Goal: Book appointment/travel/reservation

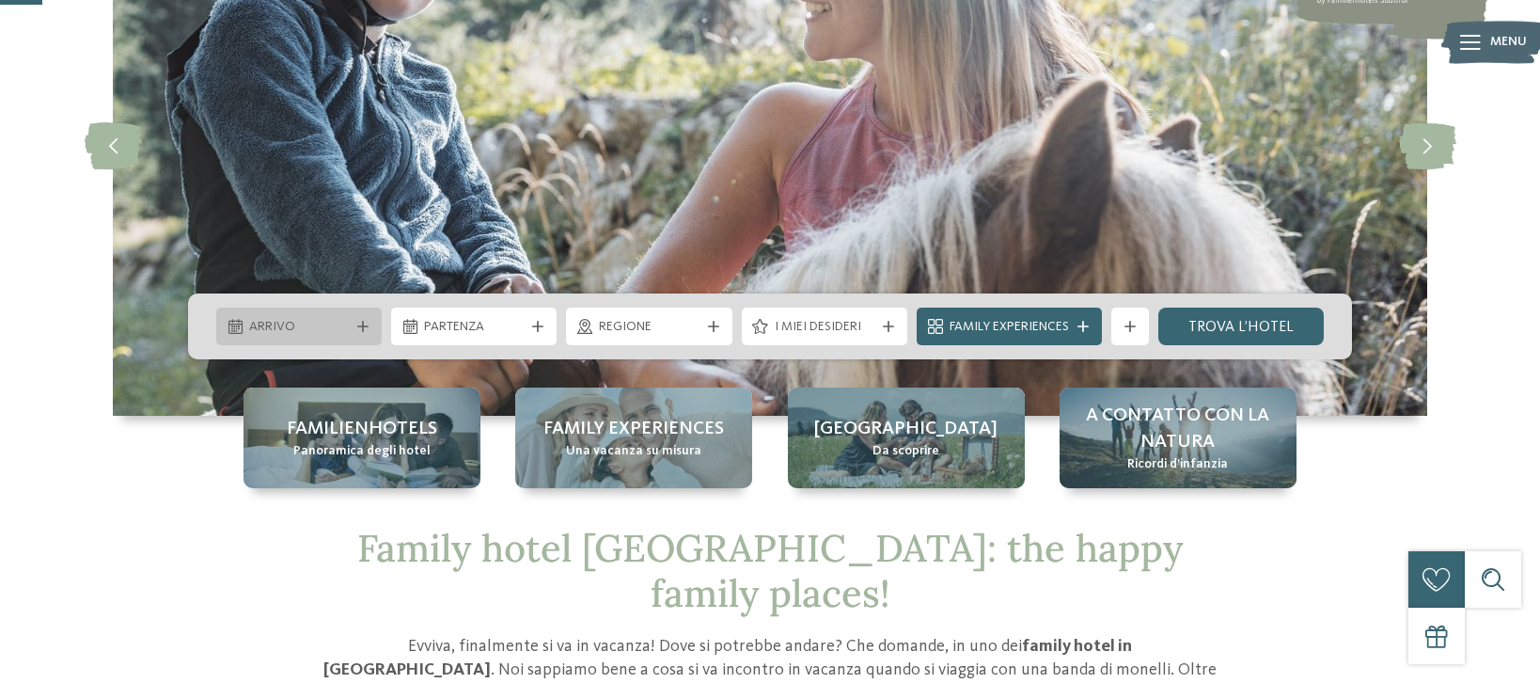
click at [345, 319] on span "Arrivo" at bounding box center [299, 327] width 100 height 19
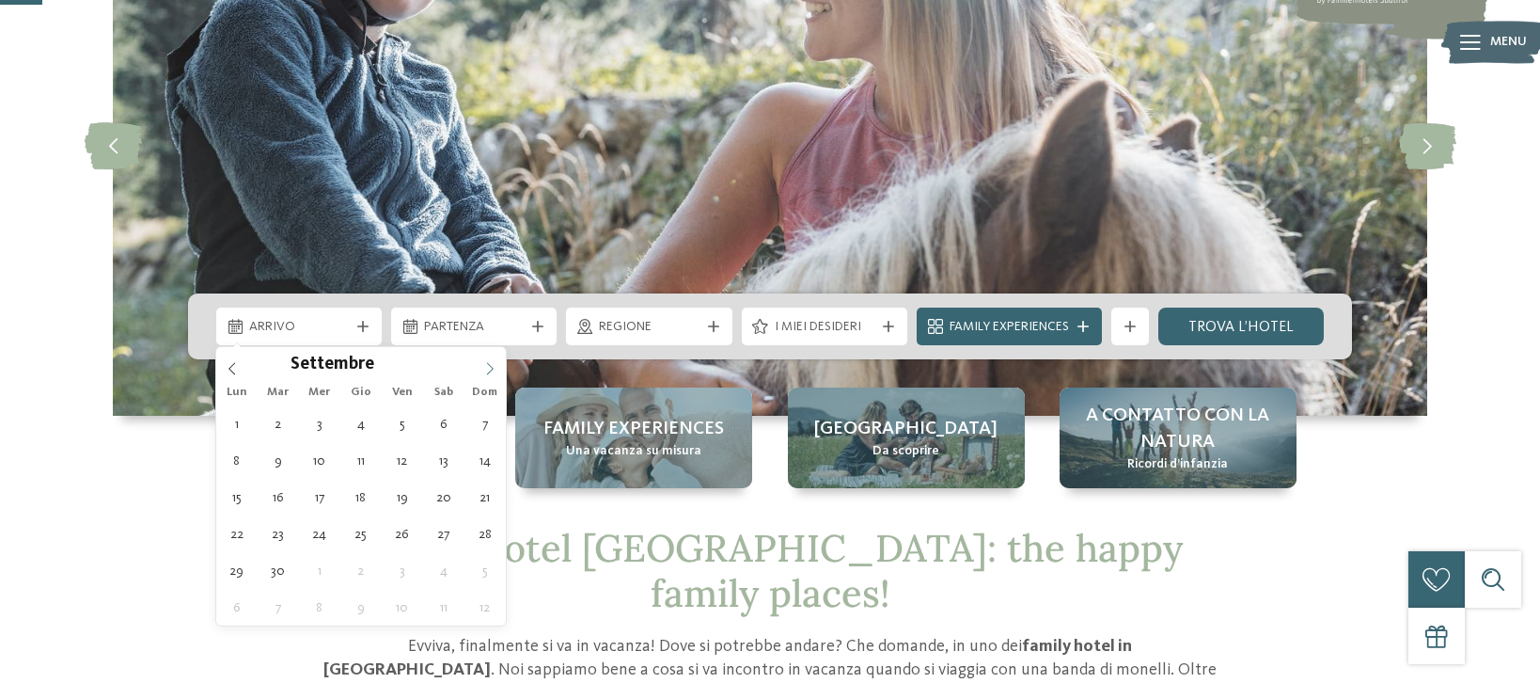
click at [495, 369] on icon at bounding box center [489, 368] width 13 height 13
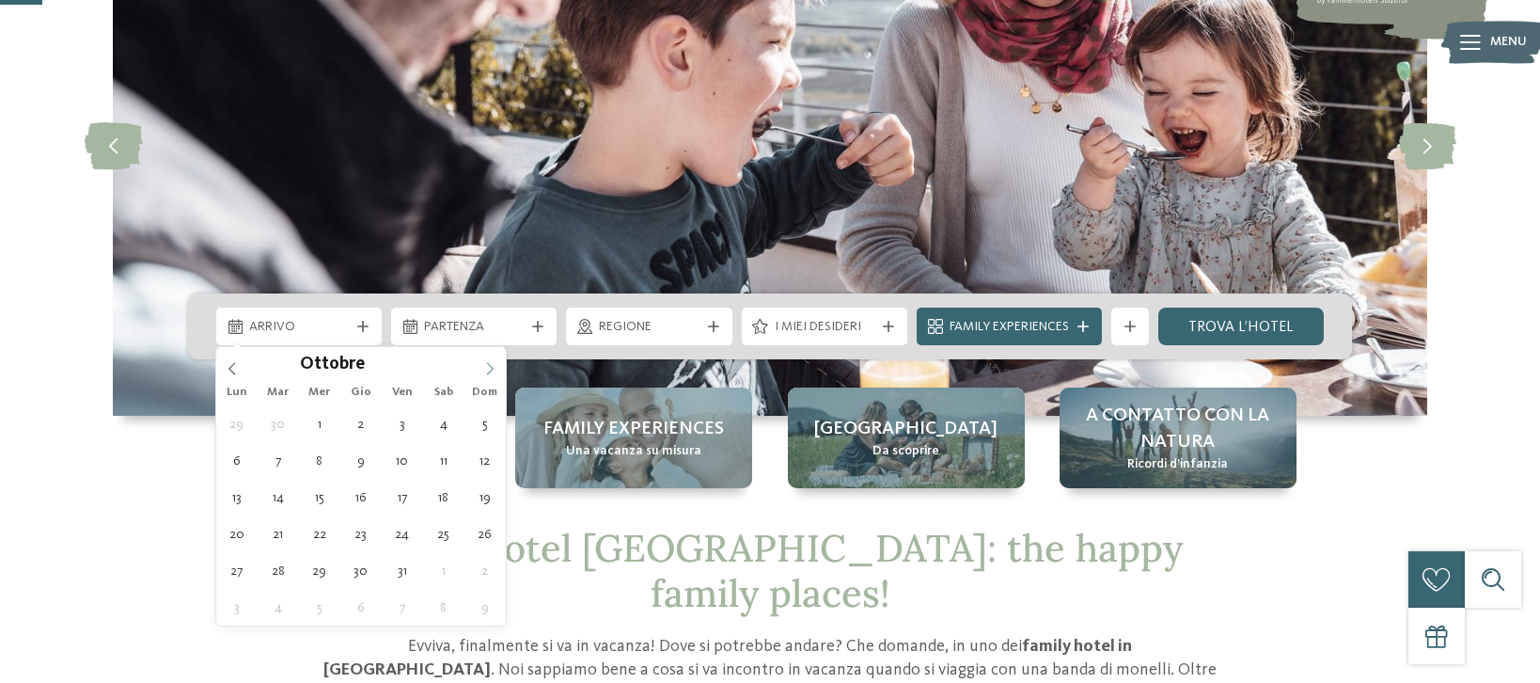
click at [495, 369] on icon at bounding box center [489, 368] width 13 height 13
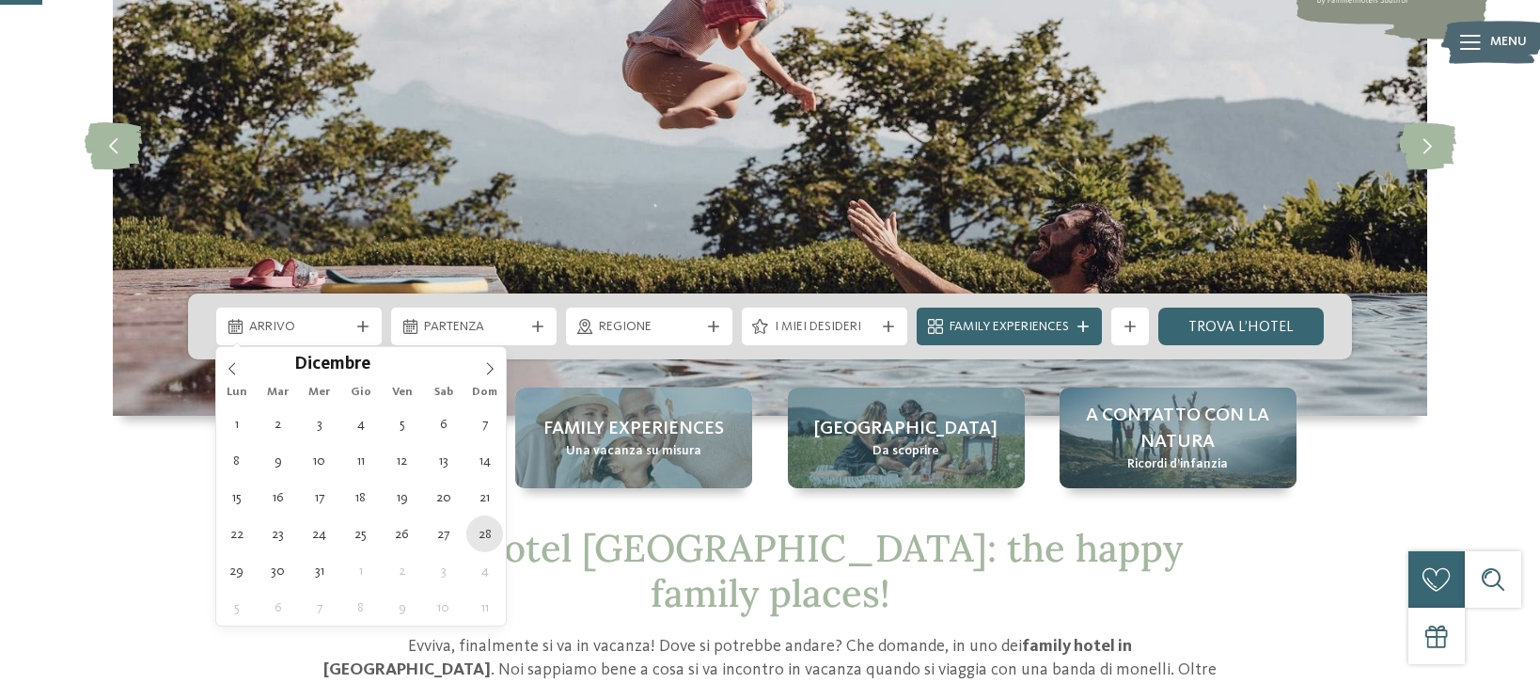
type div "[DATE]"
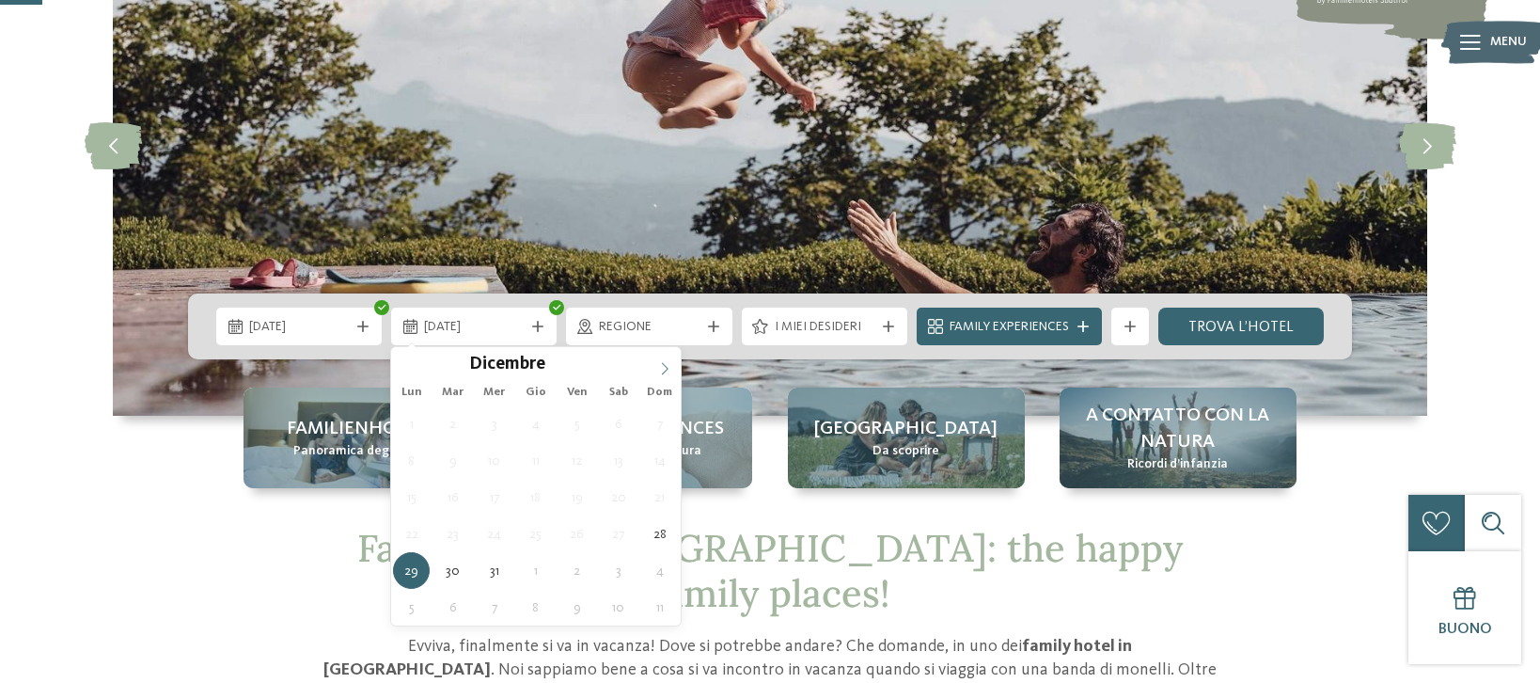
type input "****"
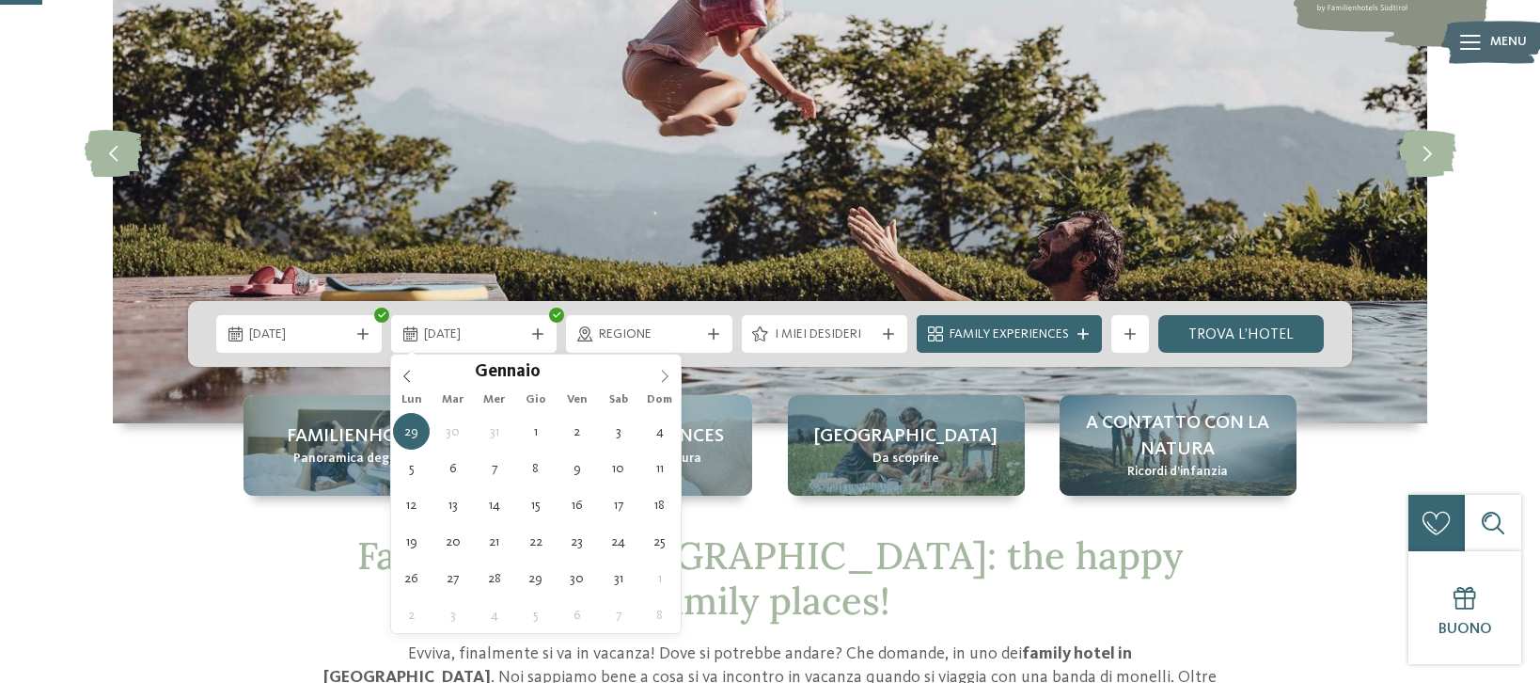
click at [659, 367] on span at bounding box center [665, 370] width 32 height 32
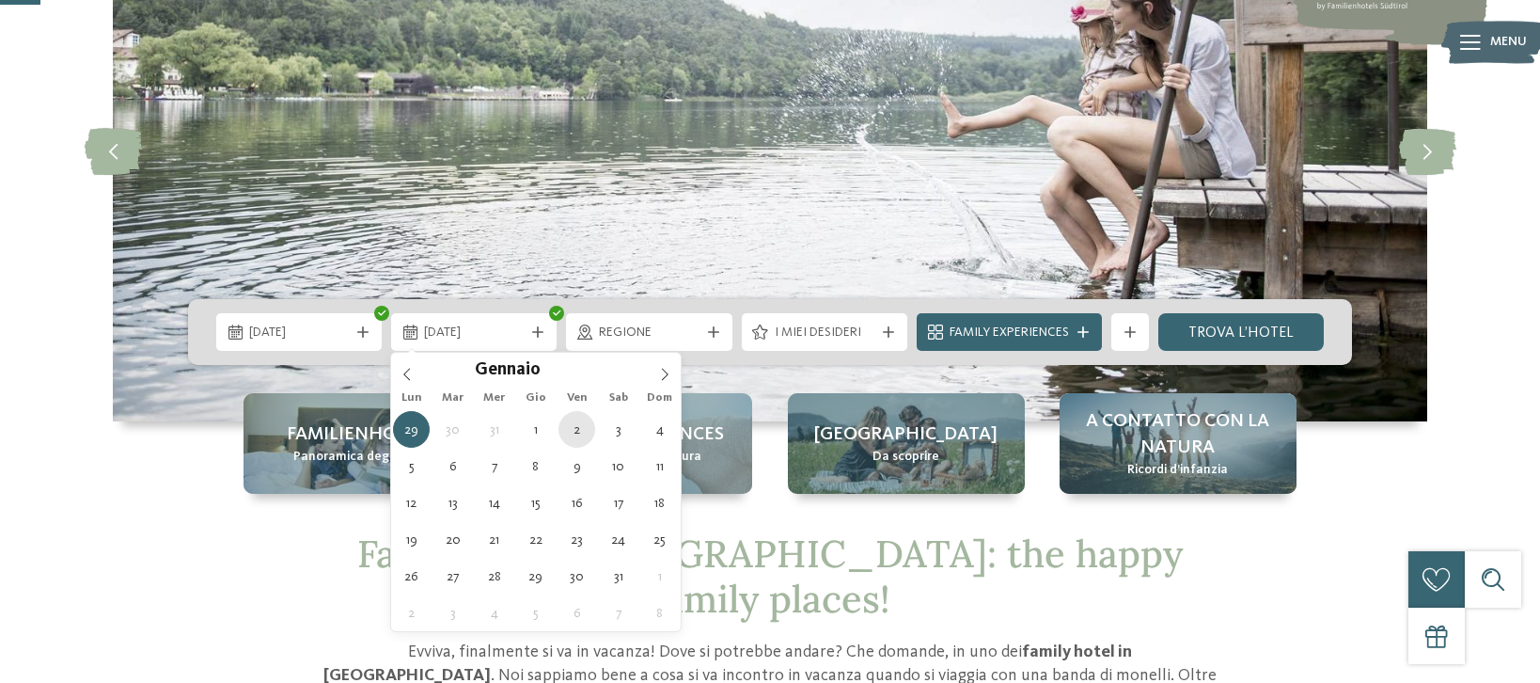
type div "[DATE]"
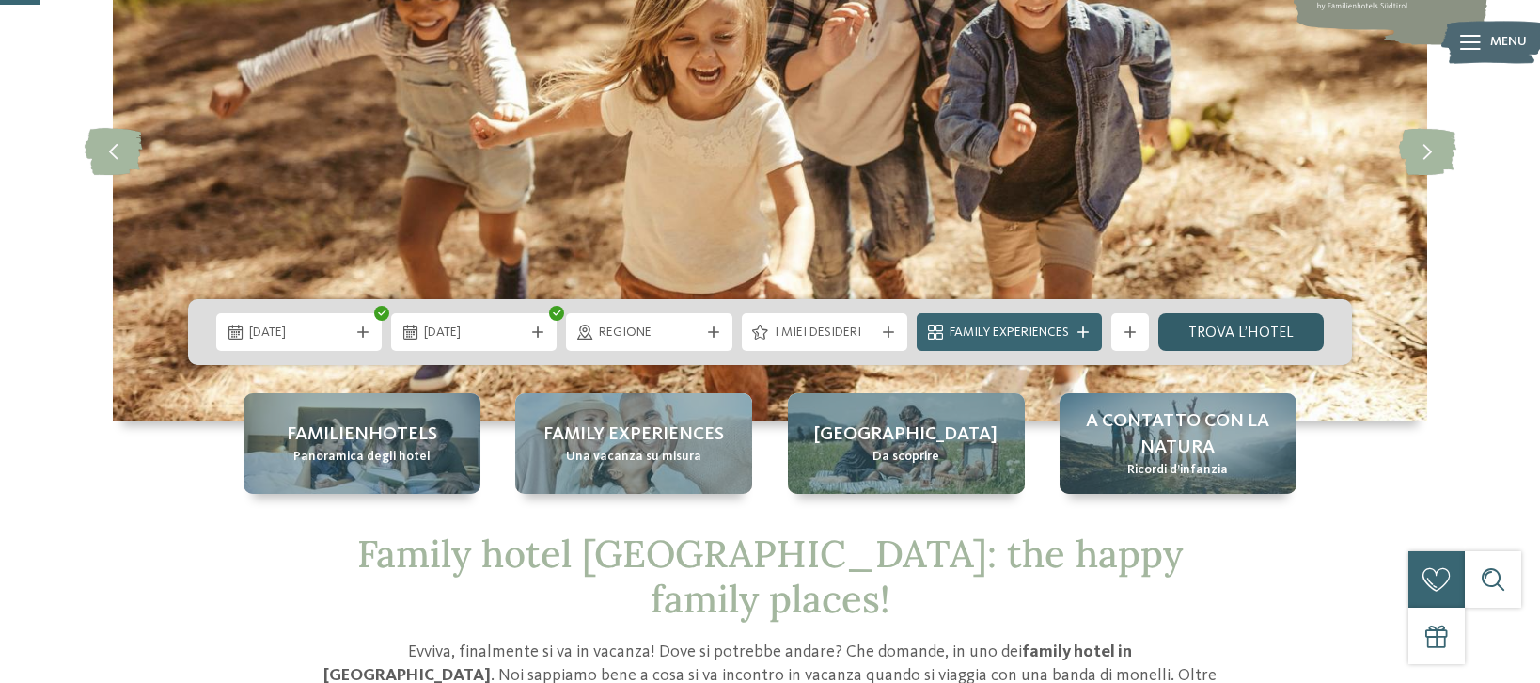
click at [1248, 331] on link "trova l’hotel" at bounding box center [1240, 332] width 165 height 38
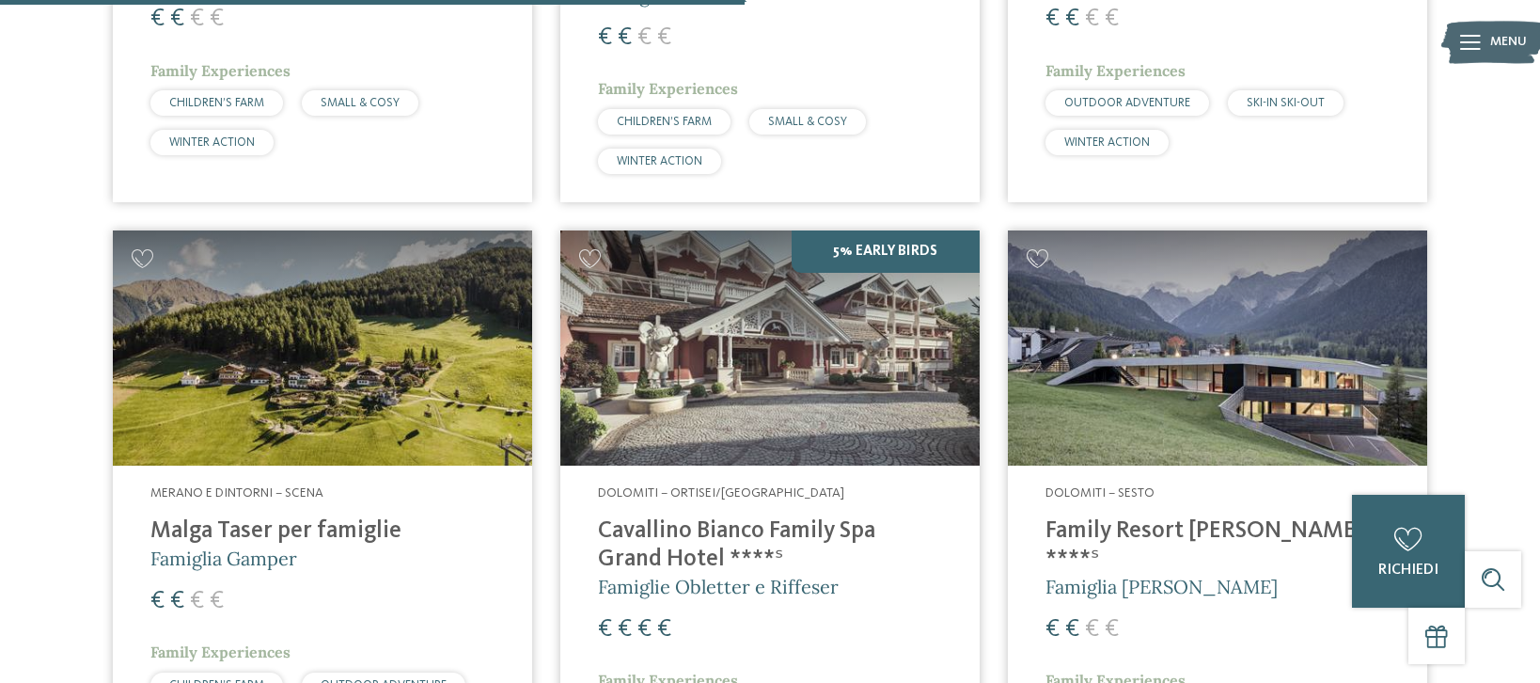
scroll to position [2303, 0]
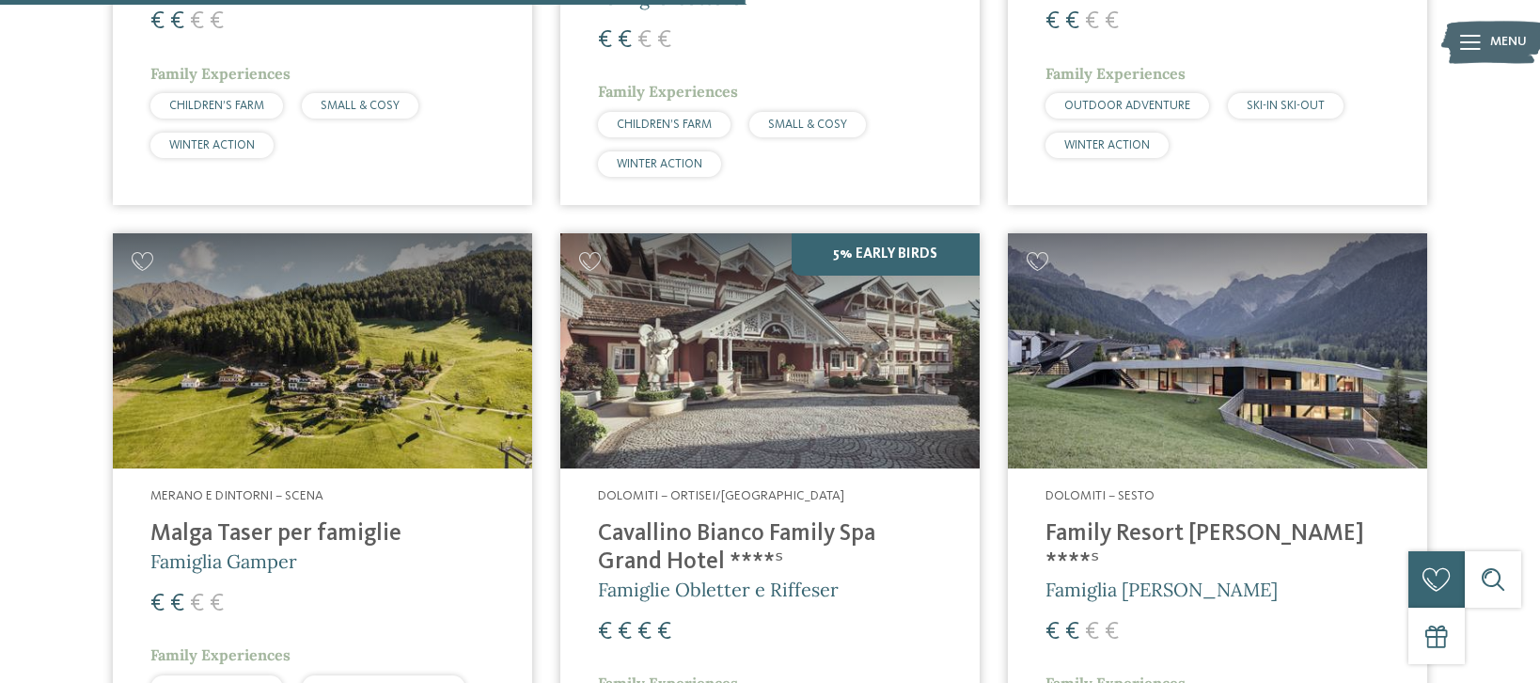
click at [713, 522] on h4 "Cavallino Bianco Family Spa Grand Hotel ****ˢ" at bounding box center [770, 548] width 344 height 56
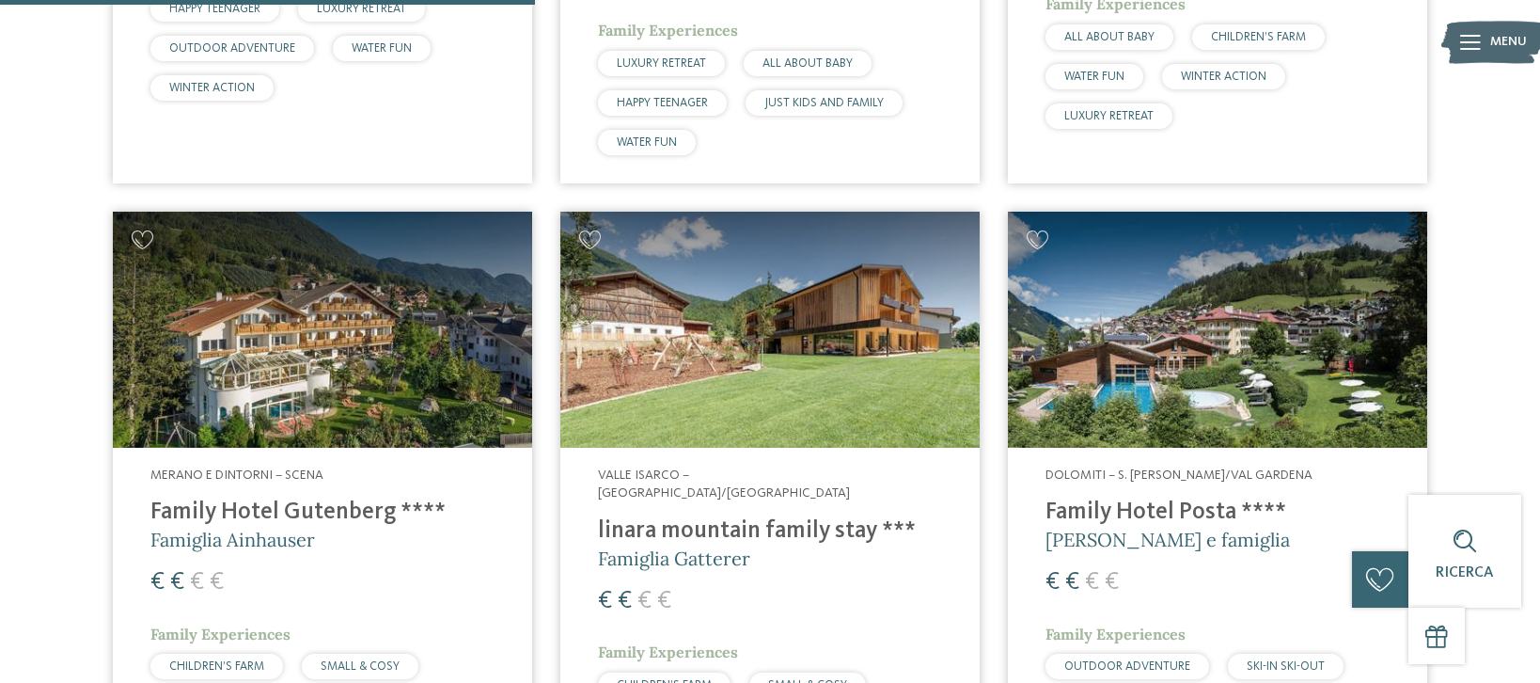
scroll to position [1745, 0]
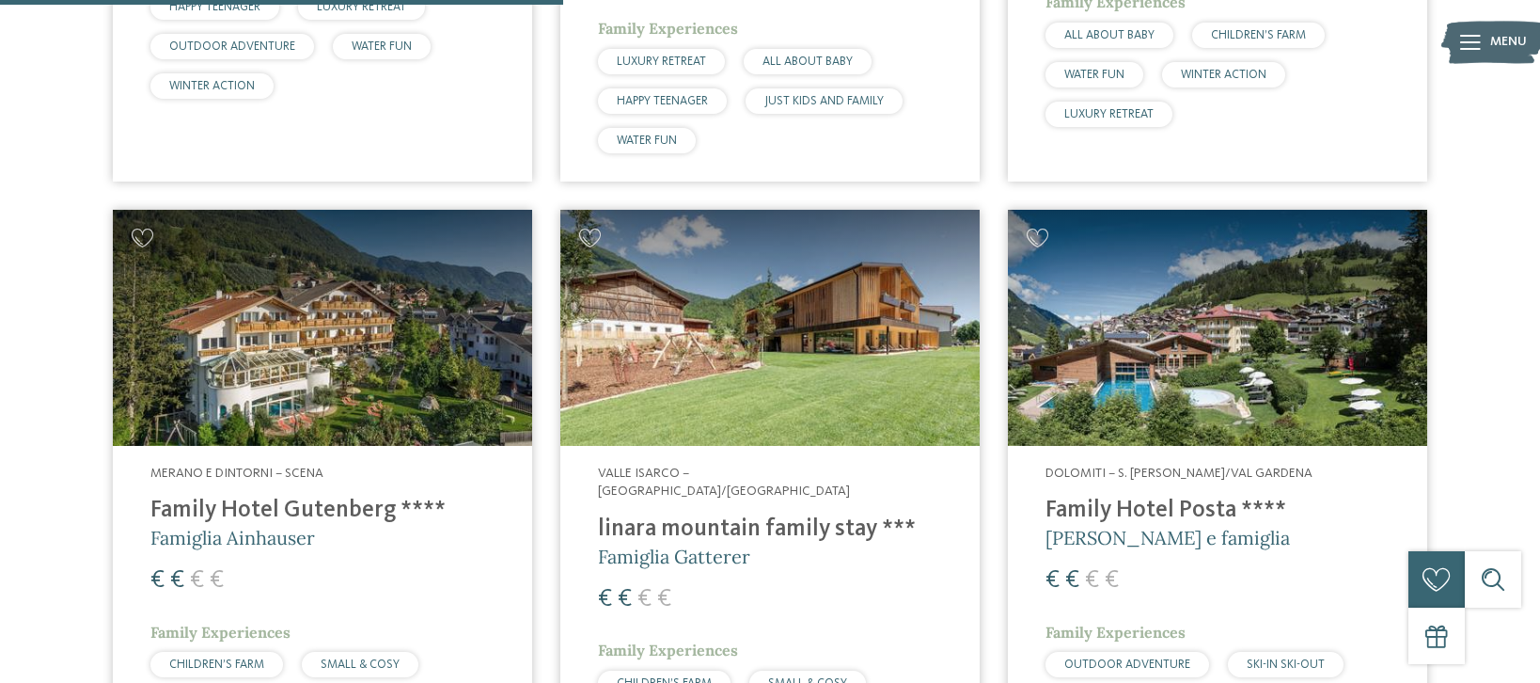
click at [265, 514] on h4 "Family Hotel Gutenberg ****" at bounding box center [322, 510] width 344 height 28
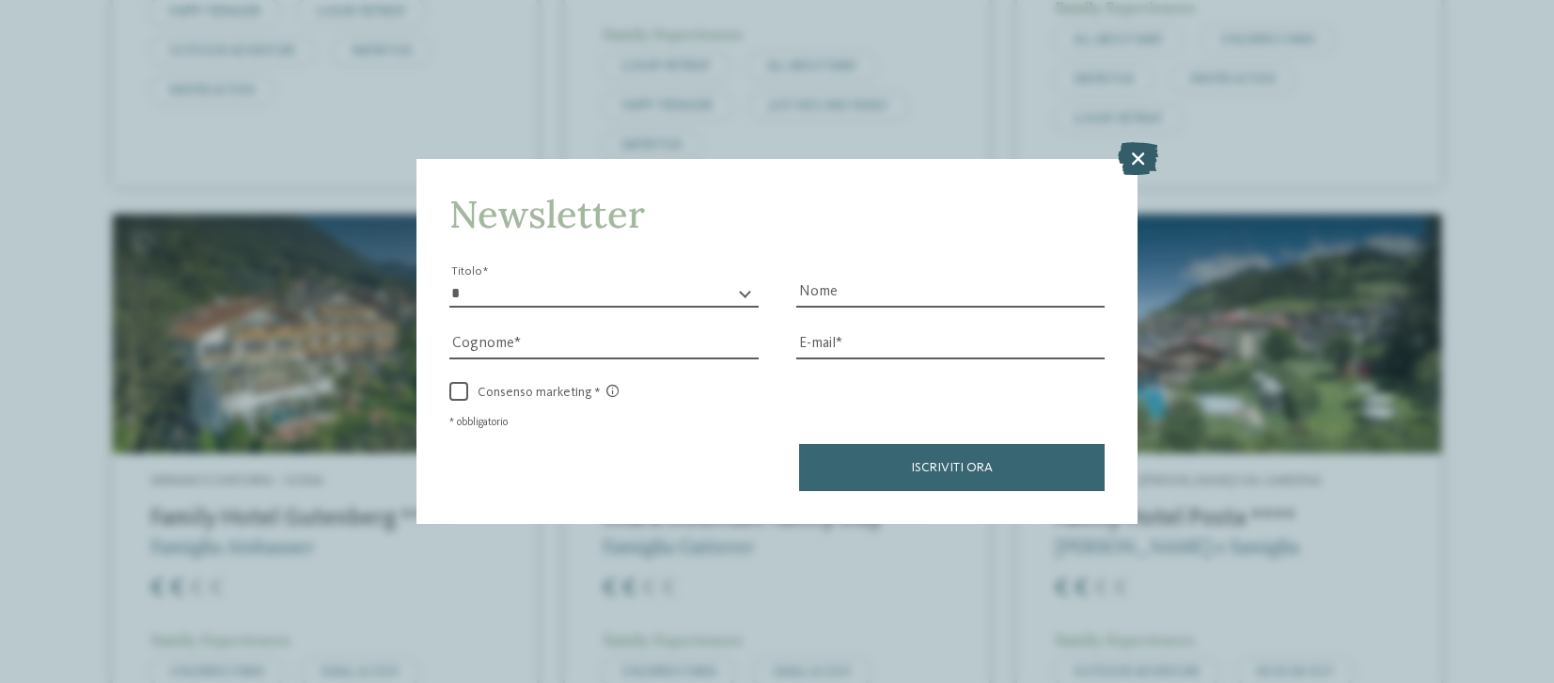
click at [1140, 154] on icon at bounding box center [1138, 157] width 40 height 33
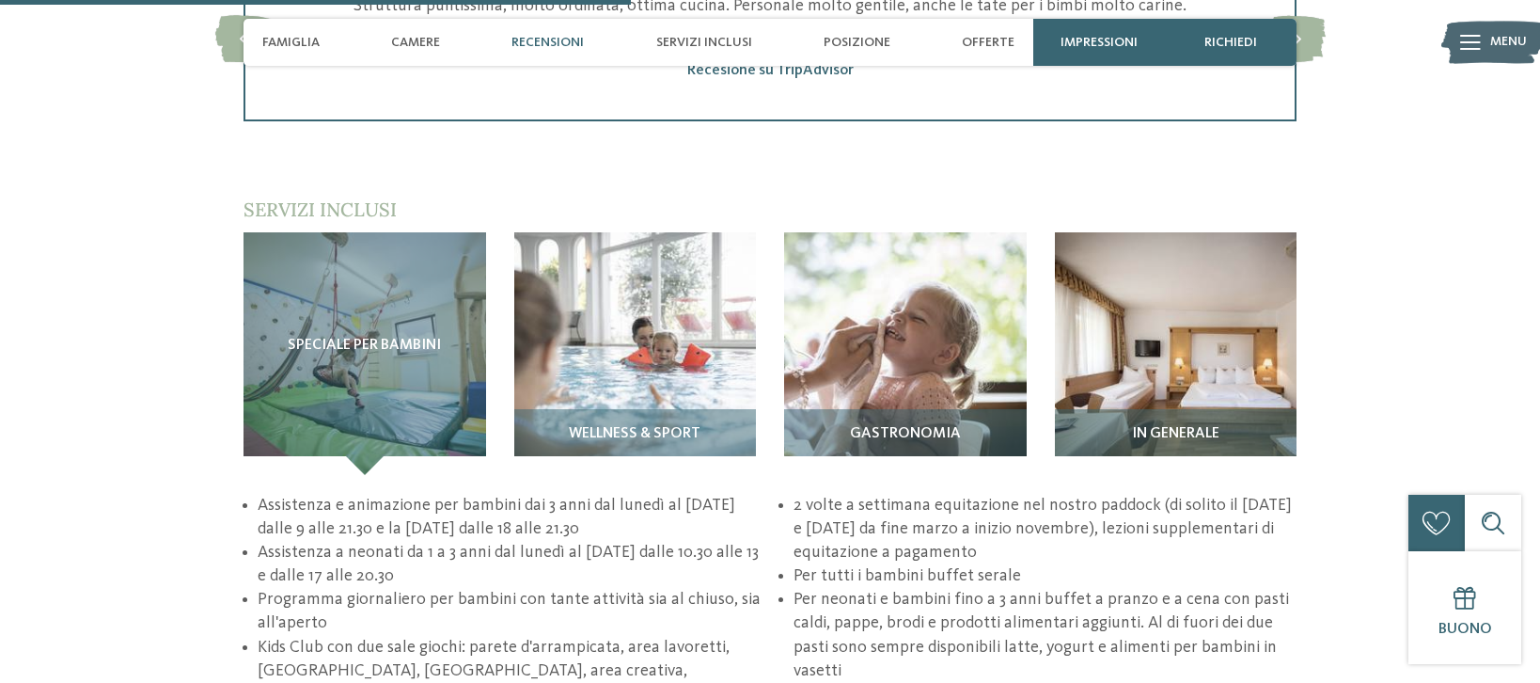
scroll to position [2363, 0]
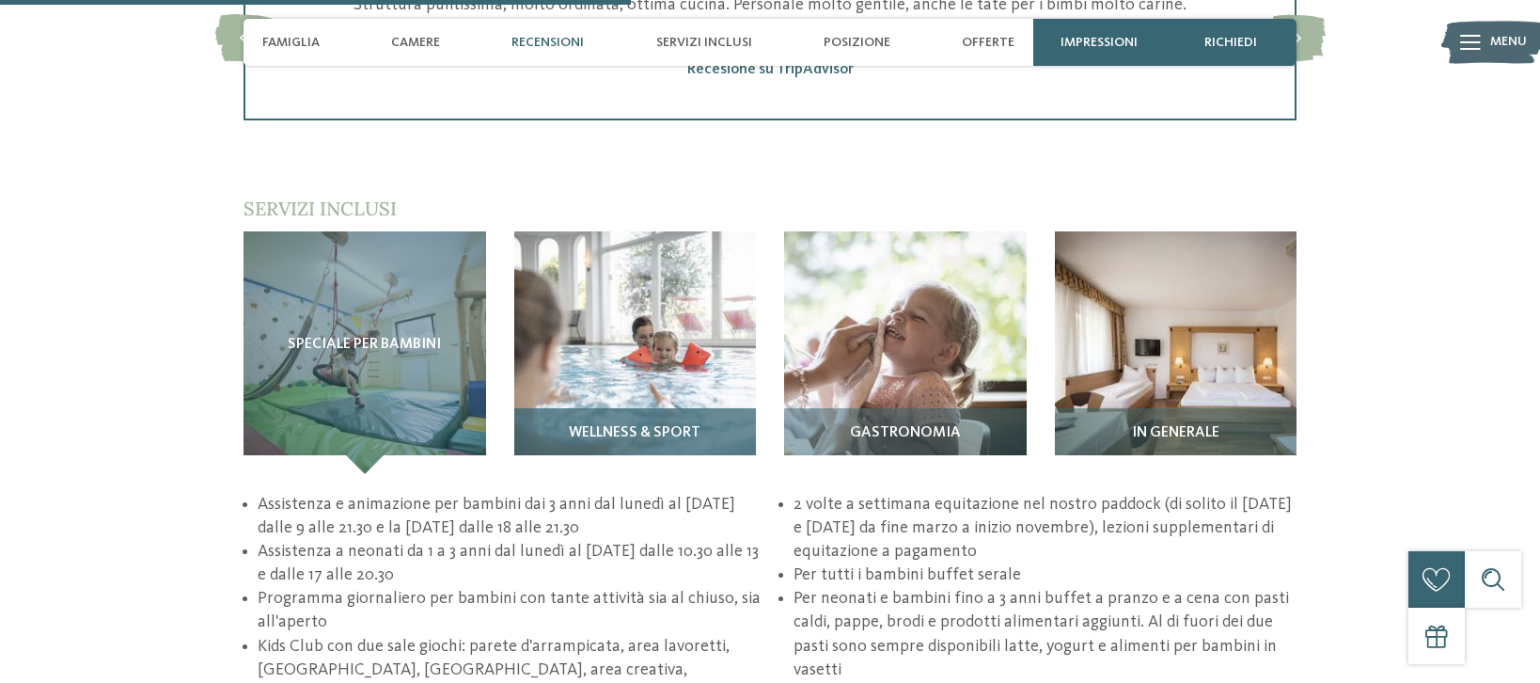
click at [639, 339] on img at bounding box center [635, 352] width 243 height 243
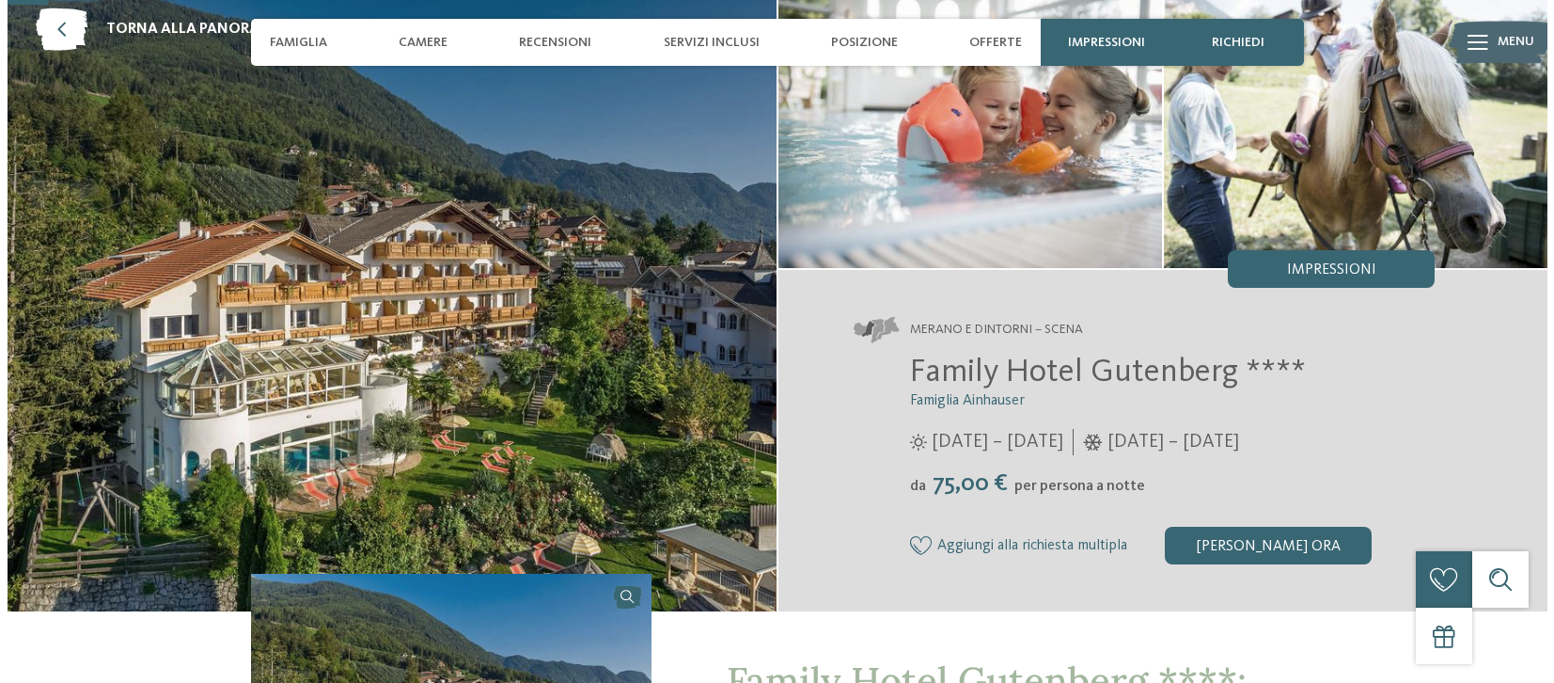
scroll to position [0, 0]
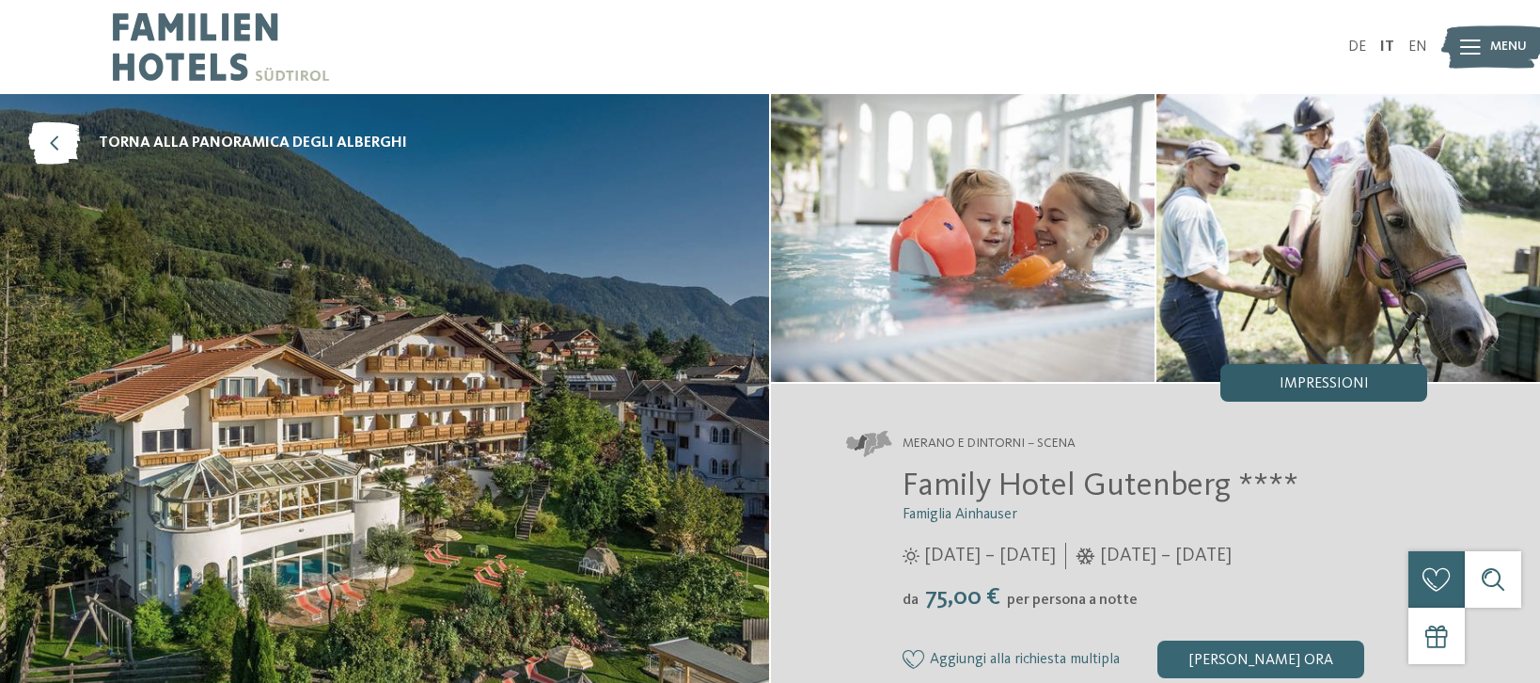
click at [1322, 382] on span "Impressioni" at bounding box center [1324, 383] width 89 height 15
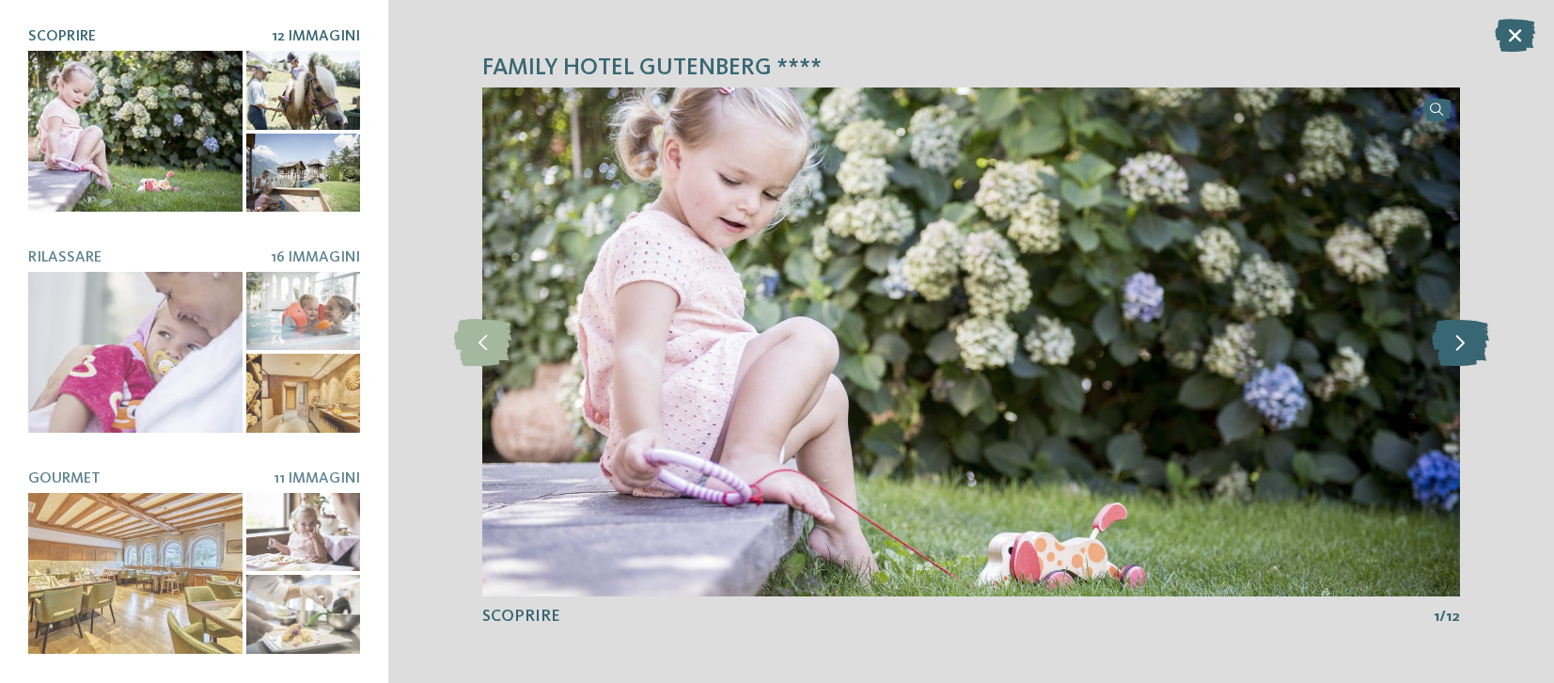
click at [1466, 353] on icon at bounding box center [1460, 341] width 57 height 47
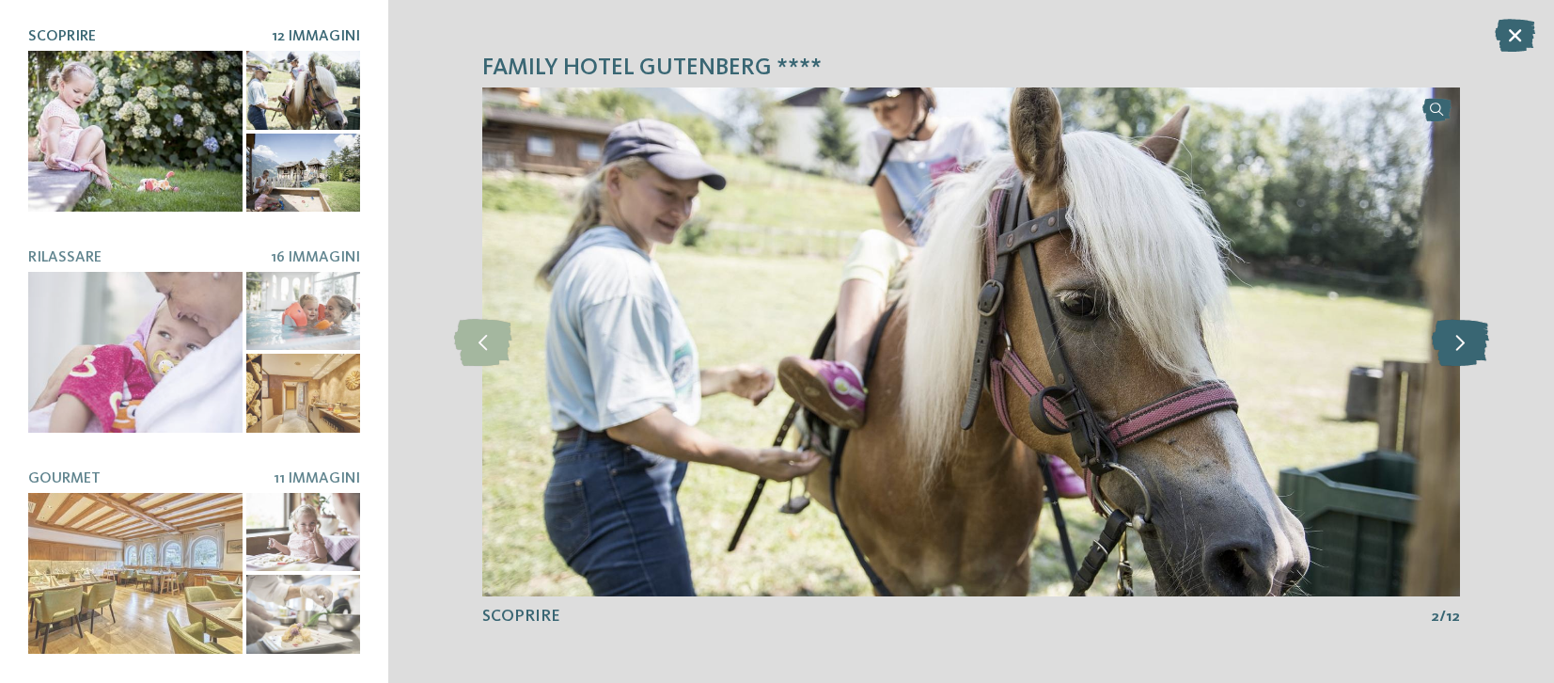
click at [1467, 353] on icon at bounding box center [1460, 341] width 57 height 47
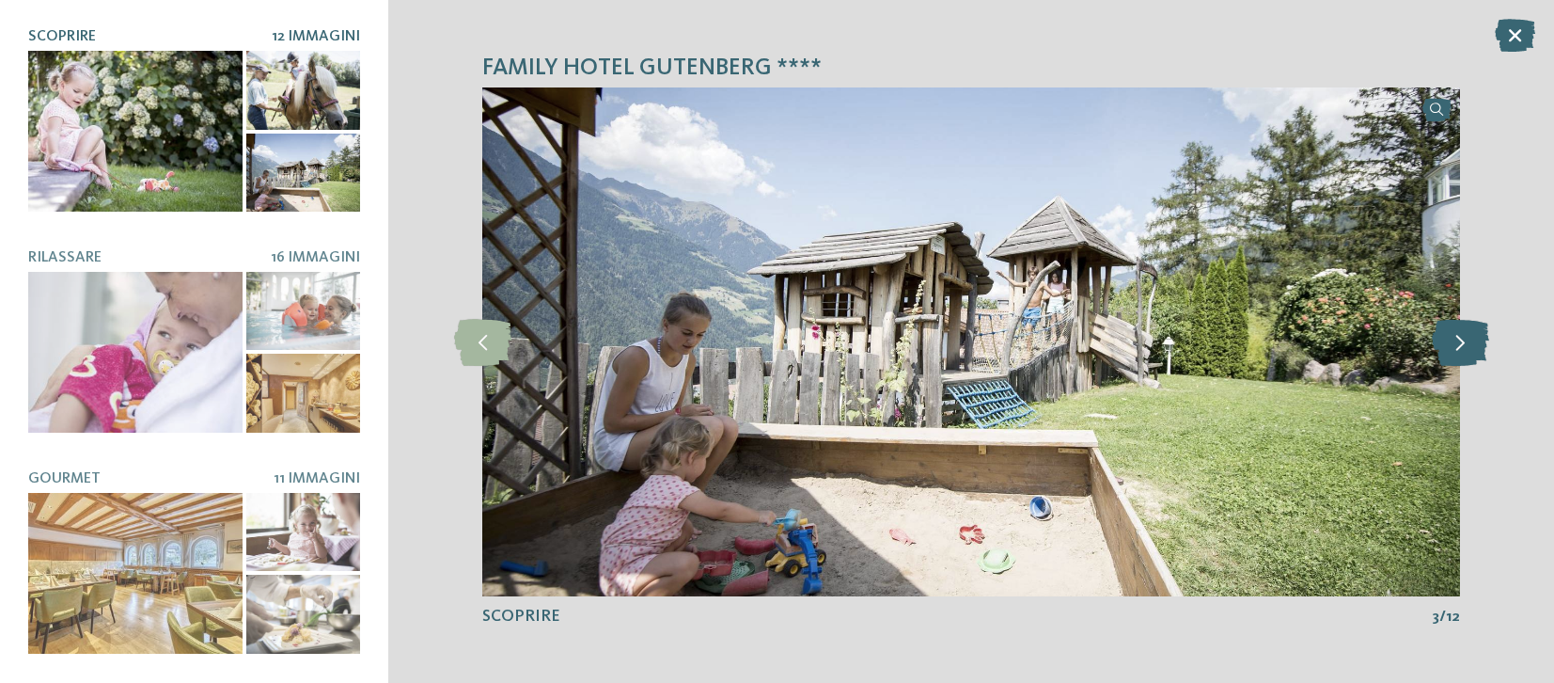
click at [1467, 353] on icon at bounding box center [1460, 341] width 57 height 47
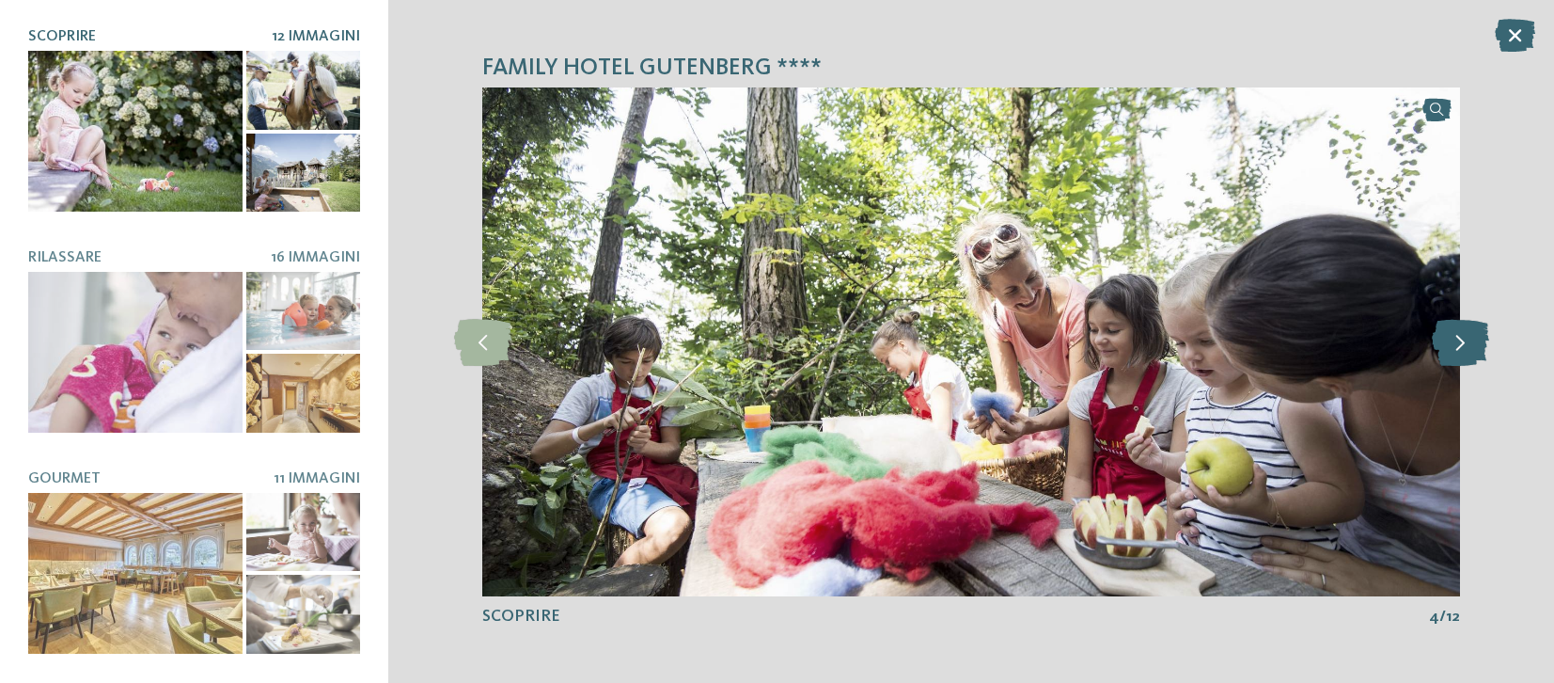
click at [1467, 353] on icon at bounding box center [1460, 341] width 57 height 47
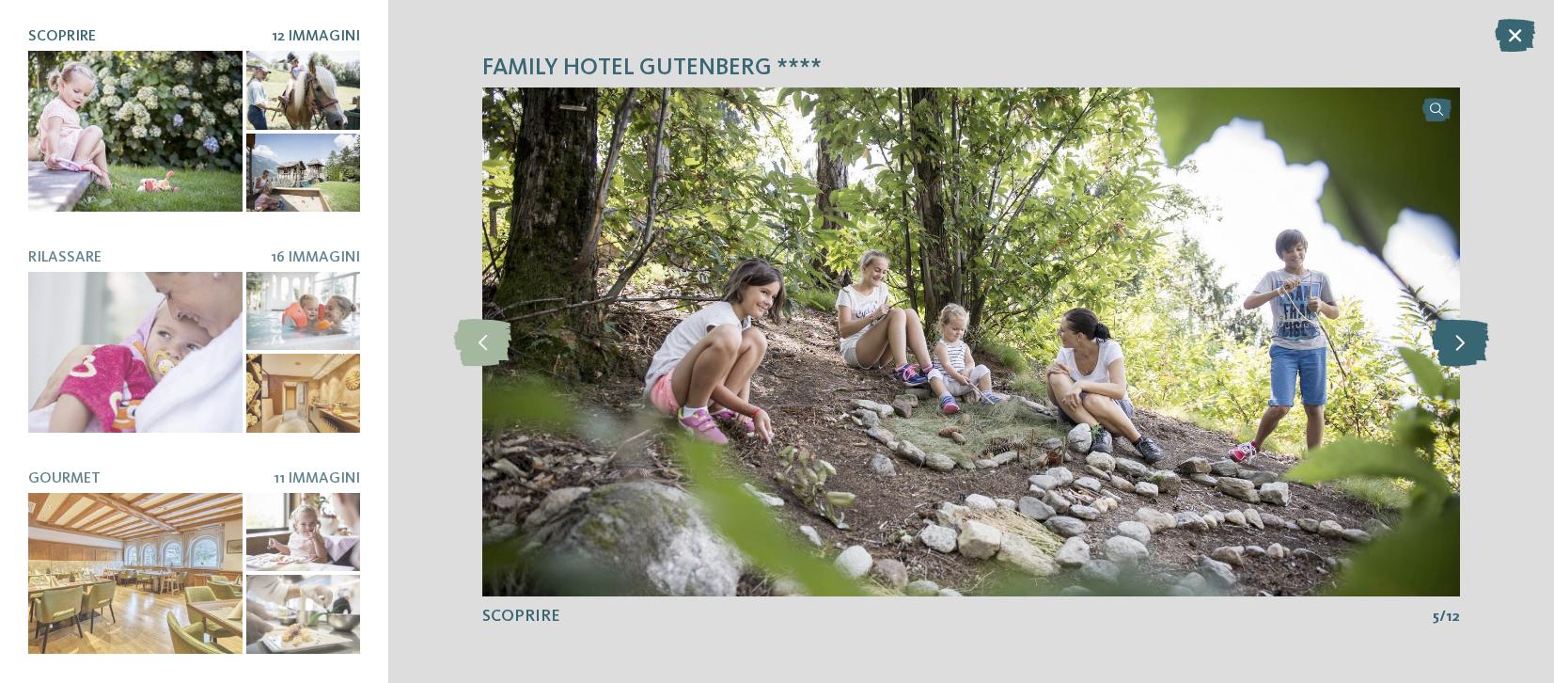
click at [1467, 353] on icon at bounding box center [1460, 341] width 57 height 47
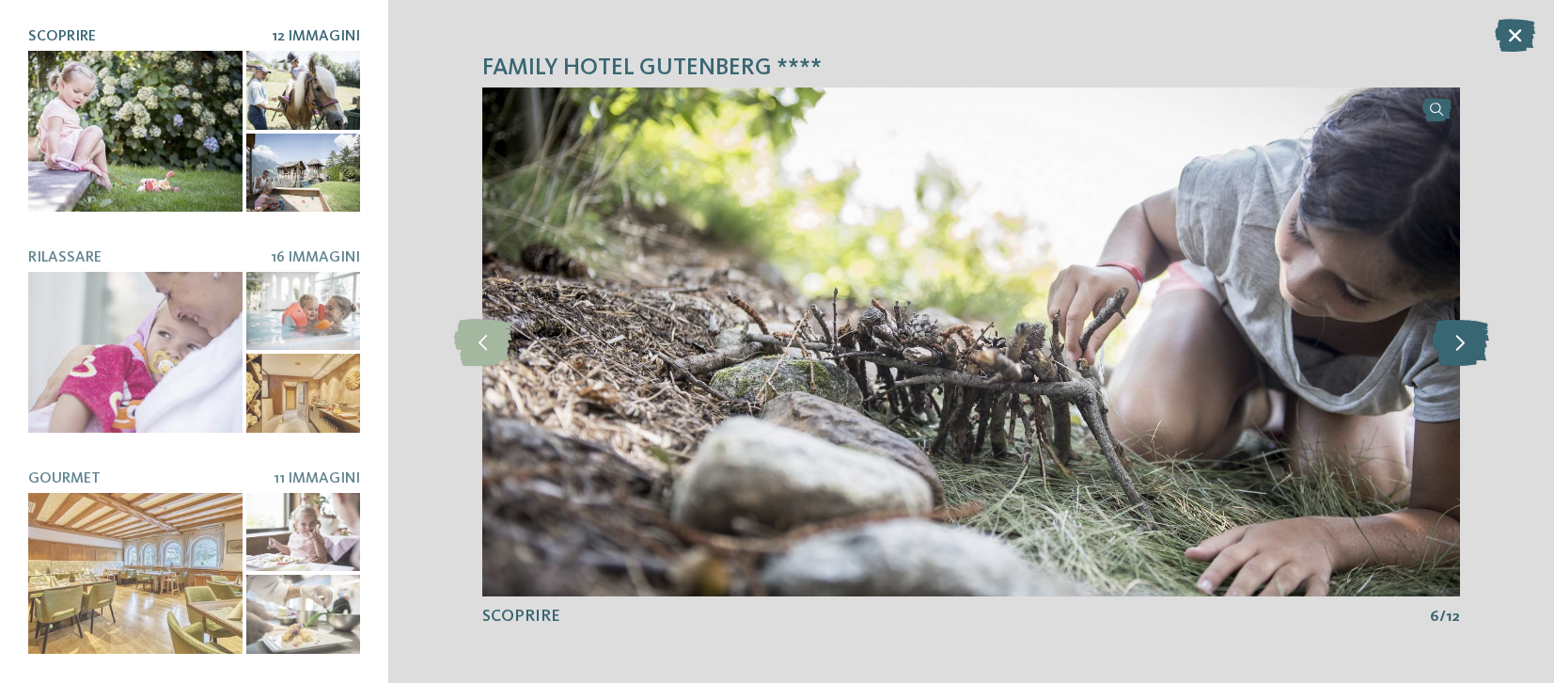
click at [1467, 353] on icon at bounding box center [1460, 341] width 57 height 47
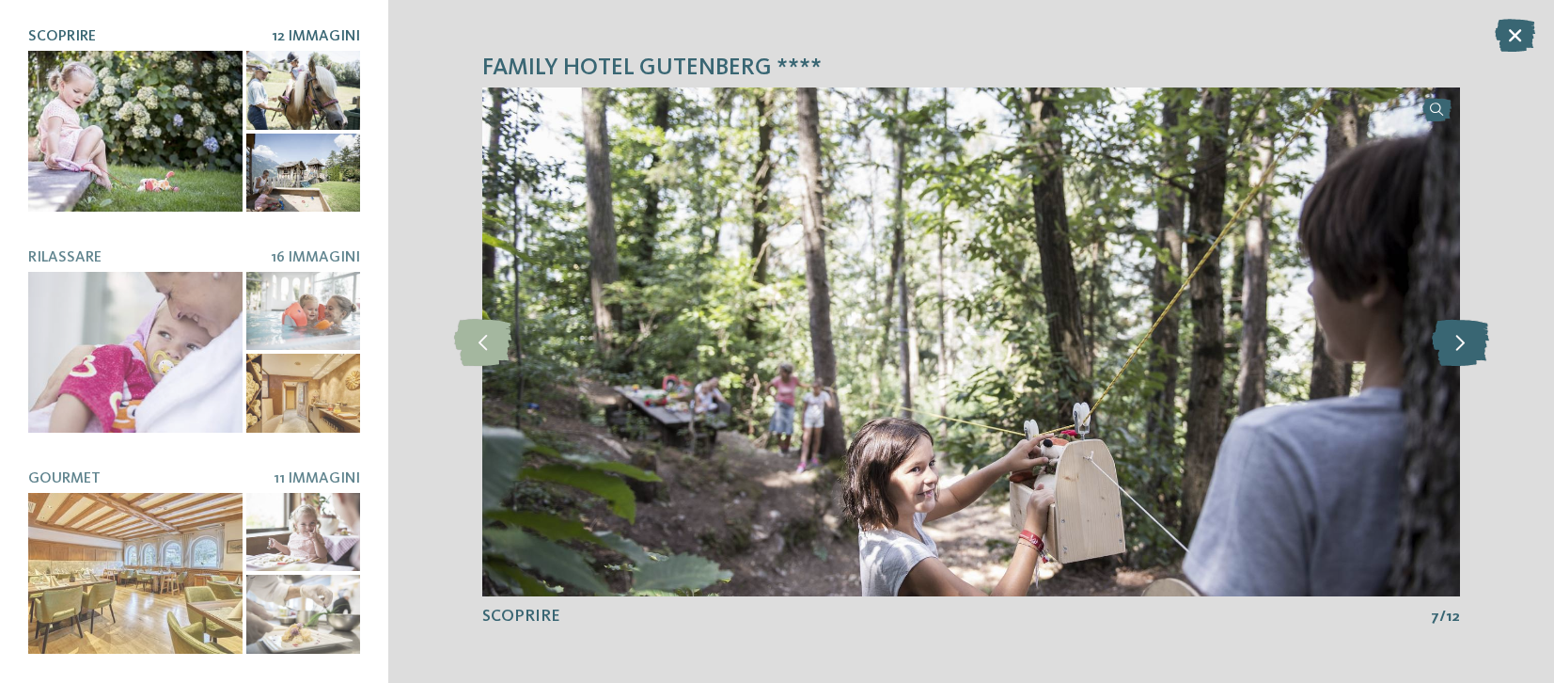
click at [1467, 353] on icon at bounding box center [1460, 341] width 57 height 47
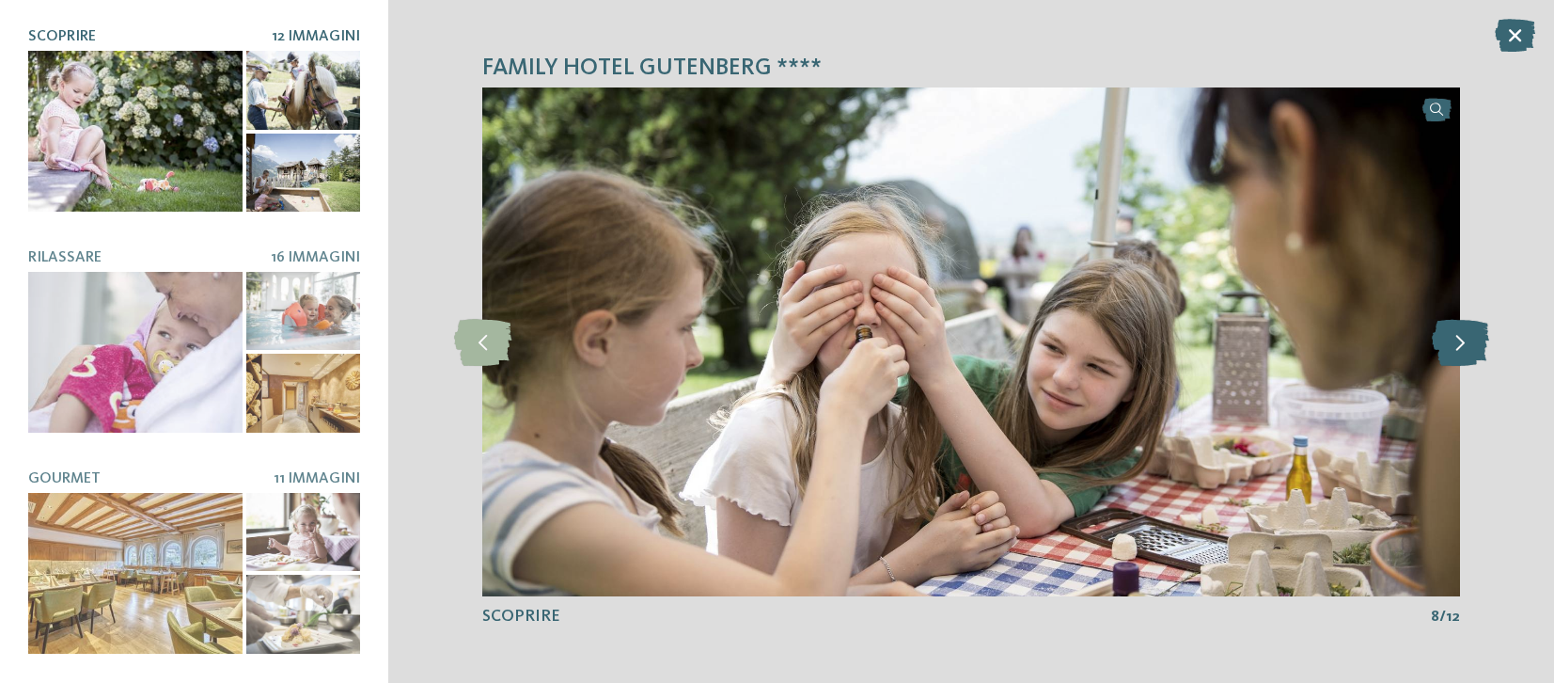
click at [1467, 353] on icon at bounding box center [1460, 341] width 57 height 47
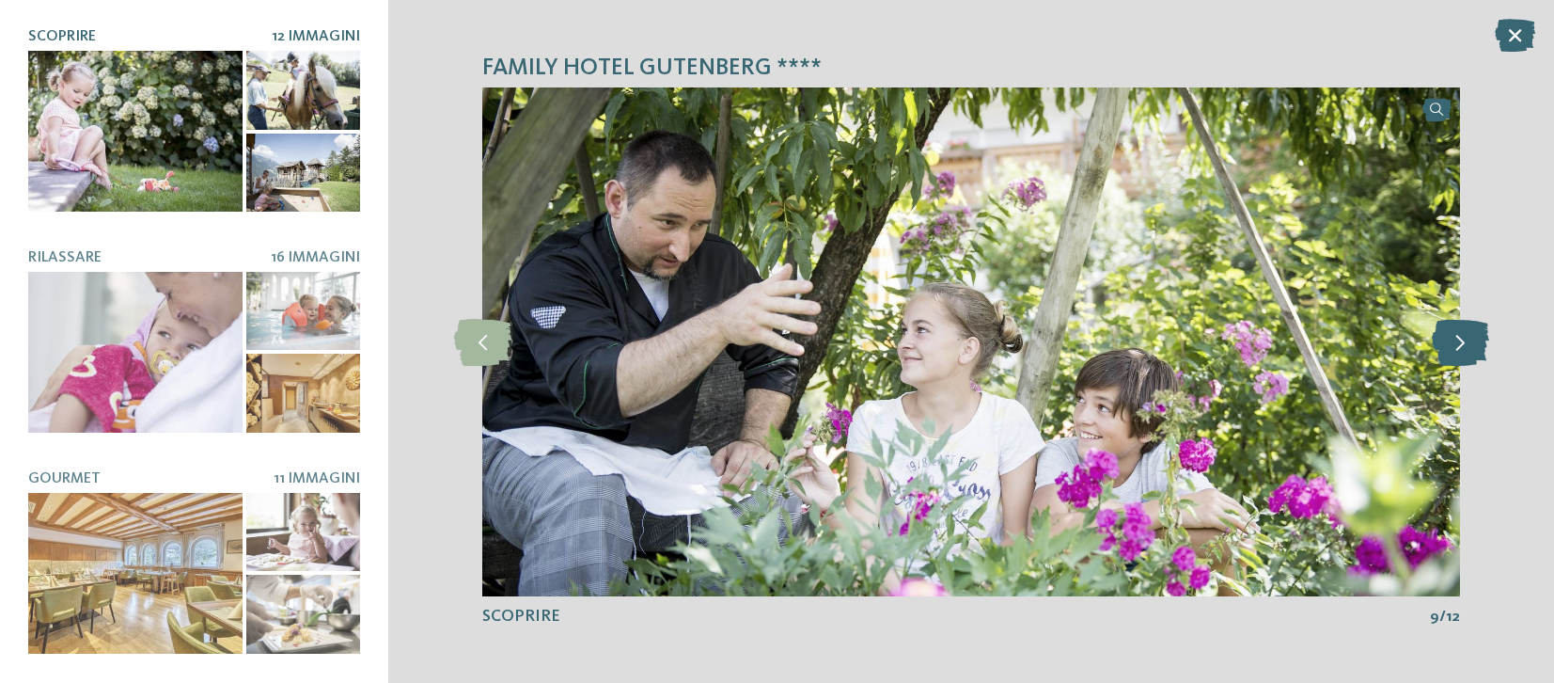
click at [1467, 353] on icon at bounding box center [1460, 341] width 57 height 47
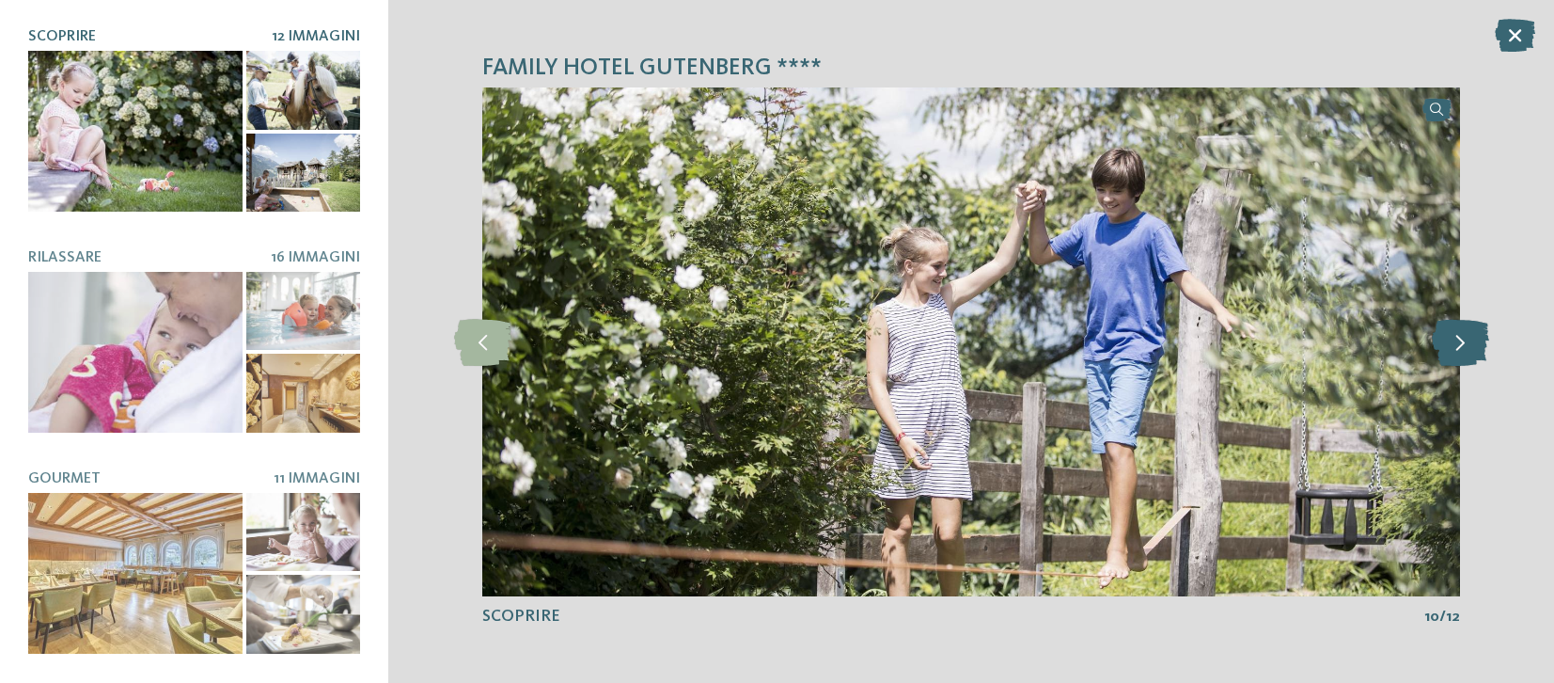
click at [1467, 353] on icon at bounding box center [1460, 341] width 57 height 47
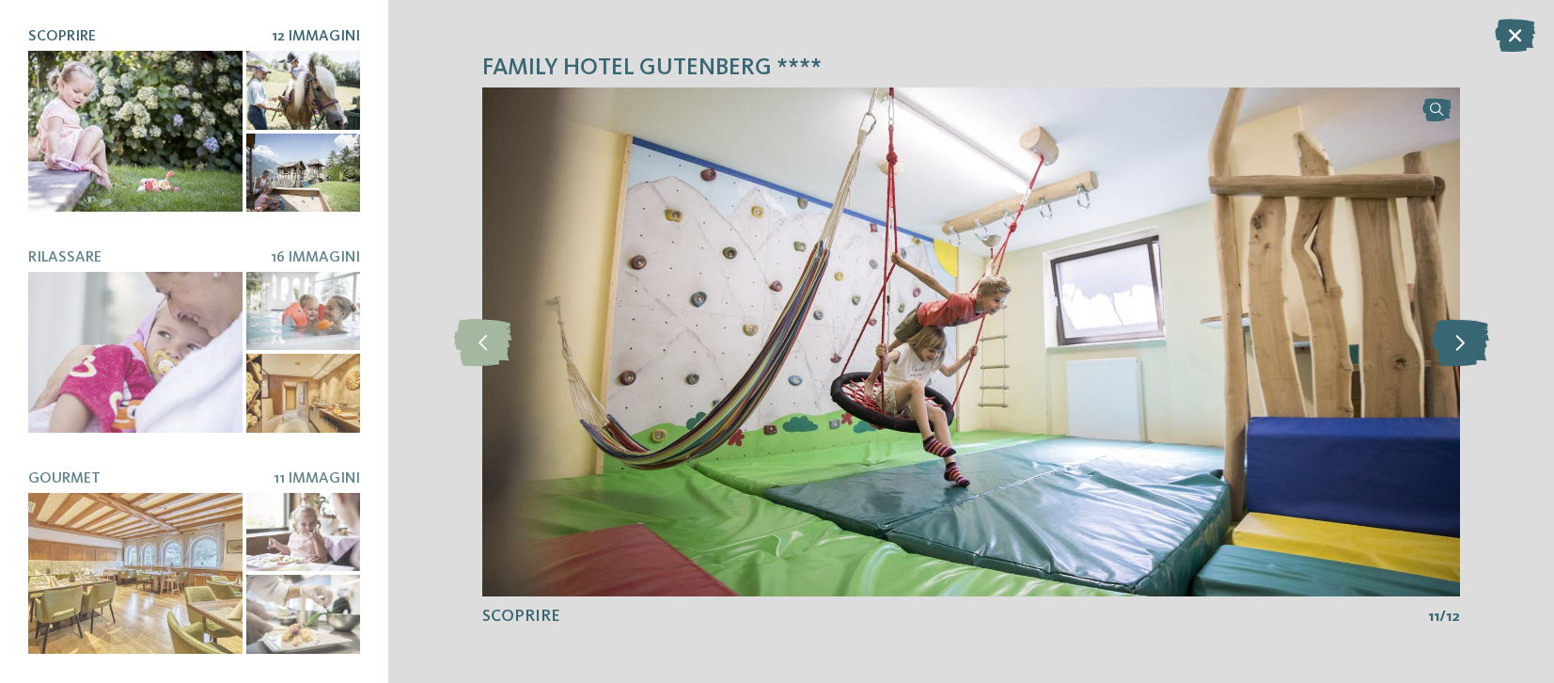
click at [1467, 353] on icon at bounding box center [1460, 341] width 57 height 47
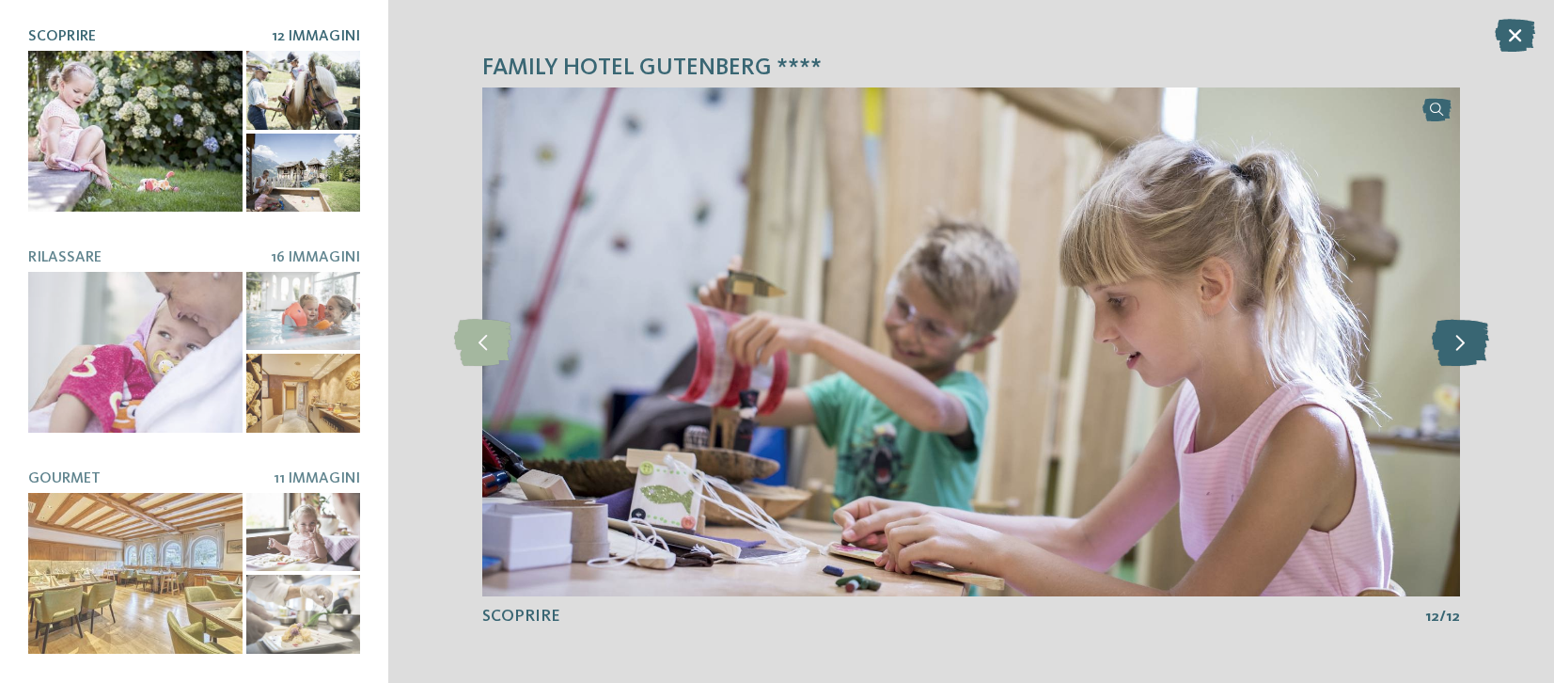
click at [1467, 353] on icon at bounding box center [1460, 341] width 57 height 47
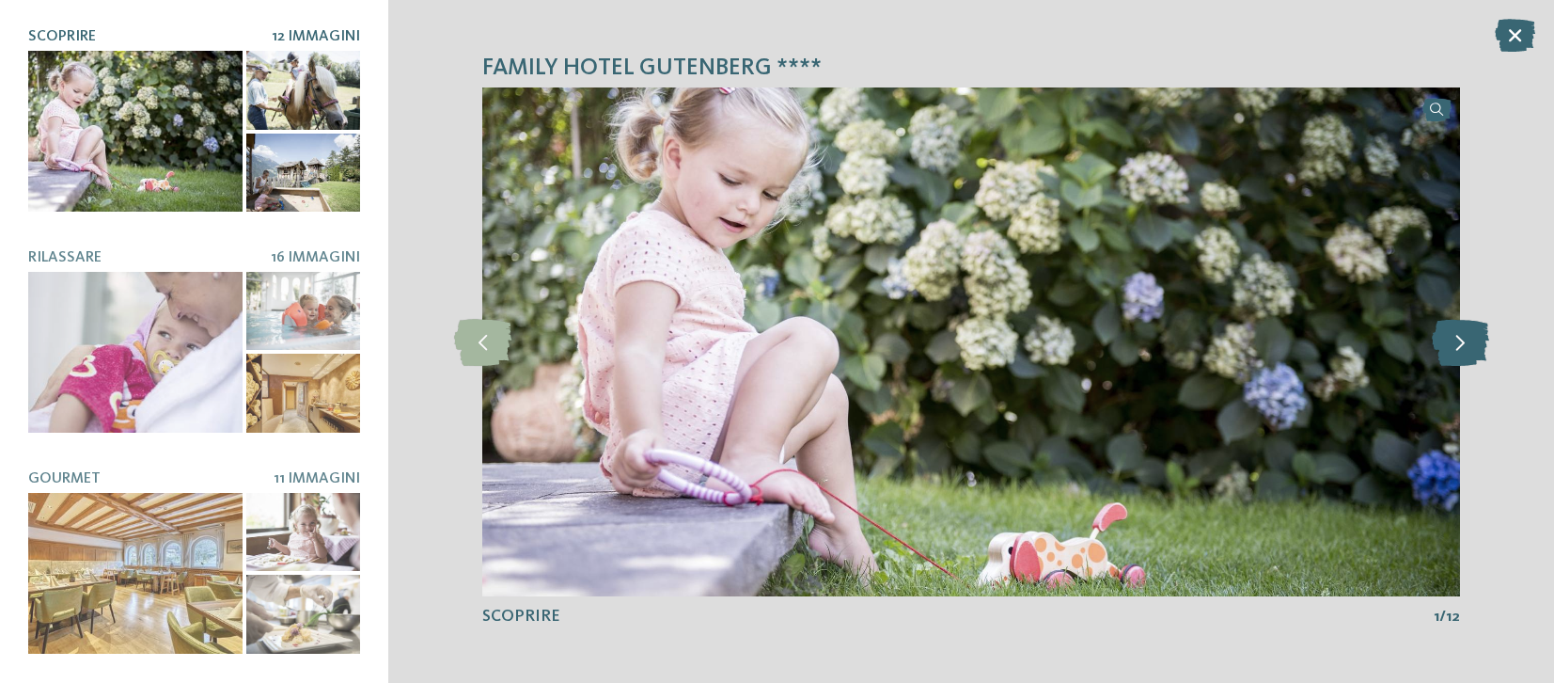
click at [1467, 353] on icon at bounding box center [1460, 341] width 57 height 47
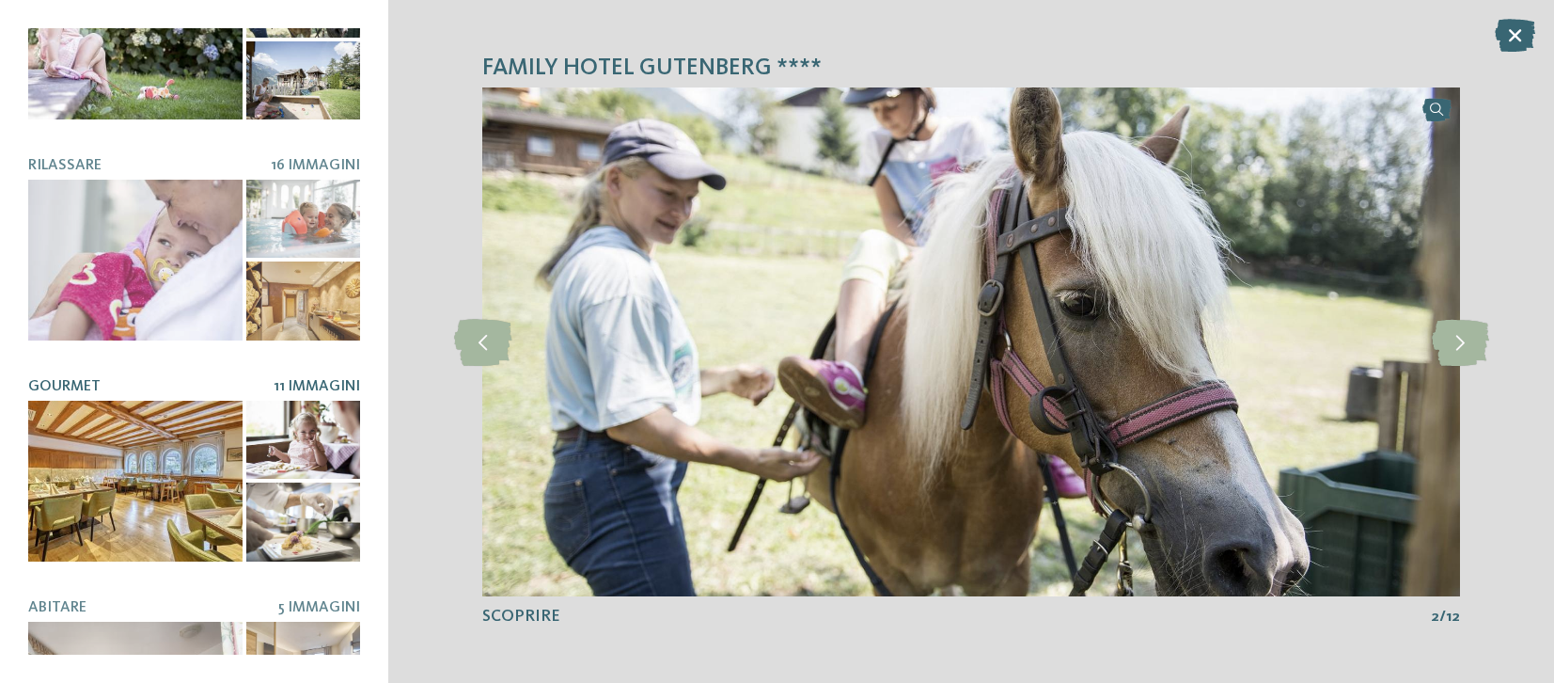
scroll to position [122, 0]
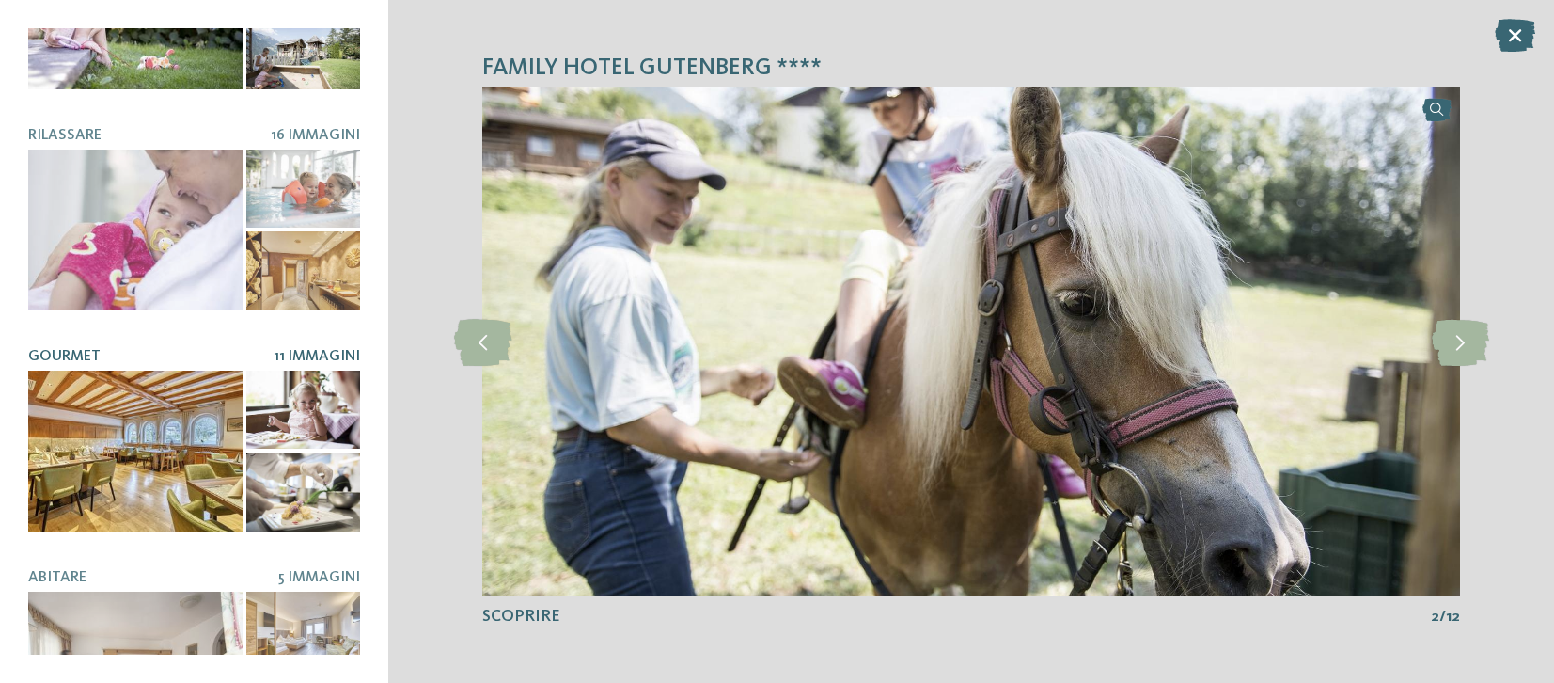
click at [174, 441] on div at bounding box center [135, 450] width 214 height 161
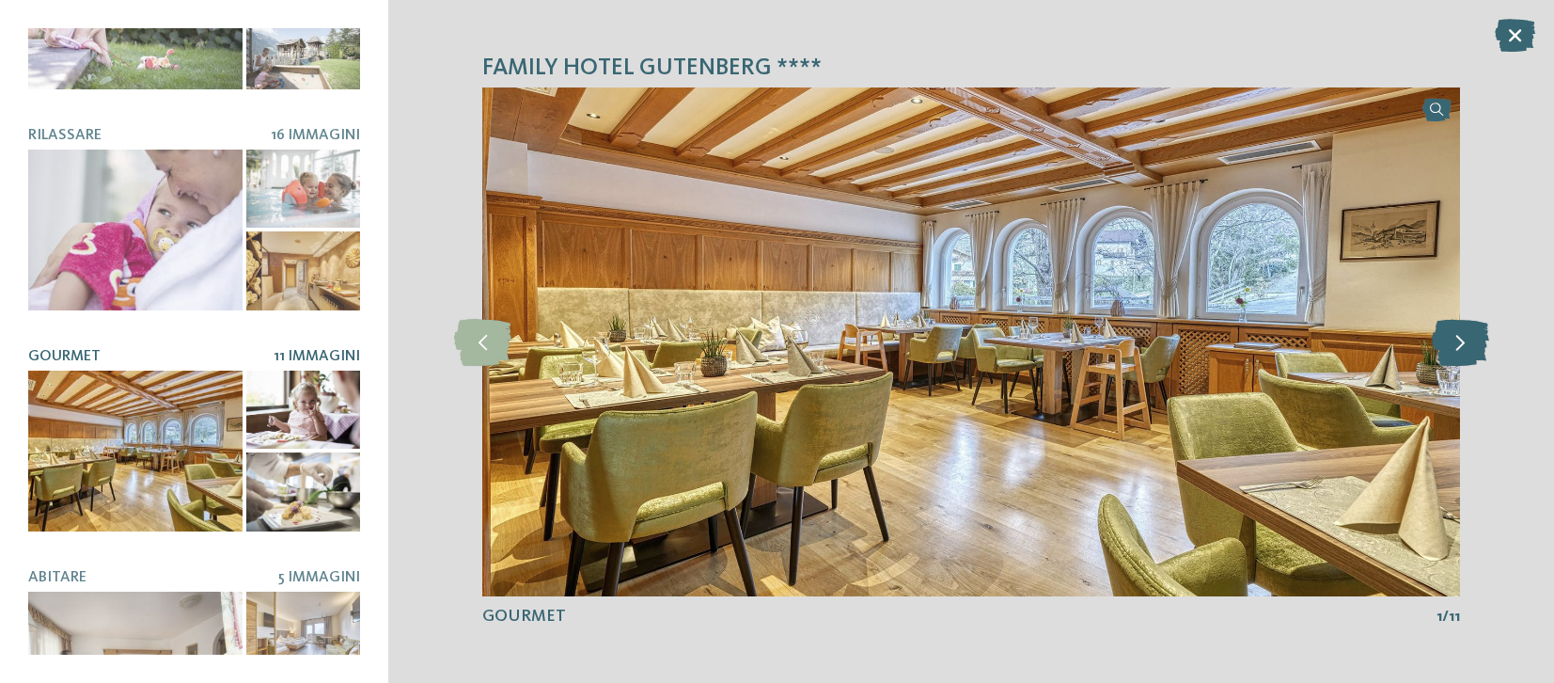
click at [1476, 342] on icon at bounding box center [1460, 341] width 57 height 47
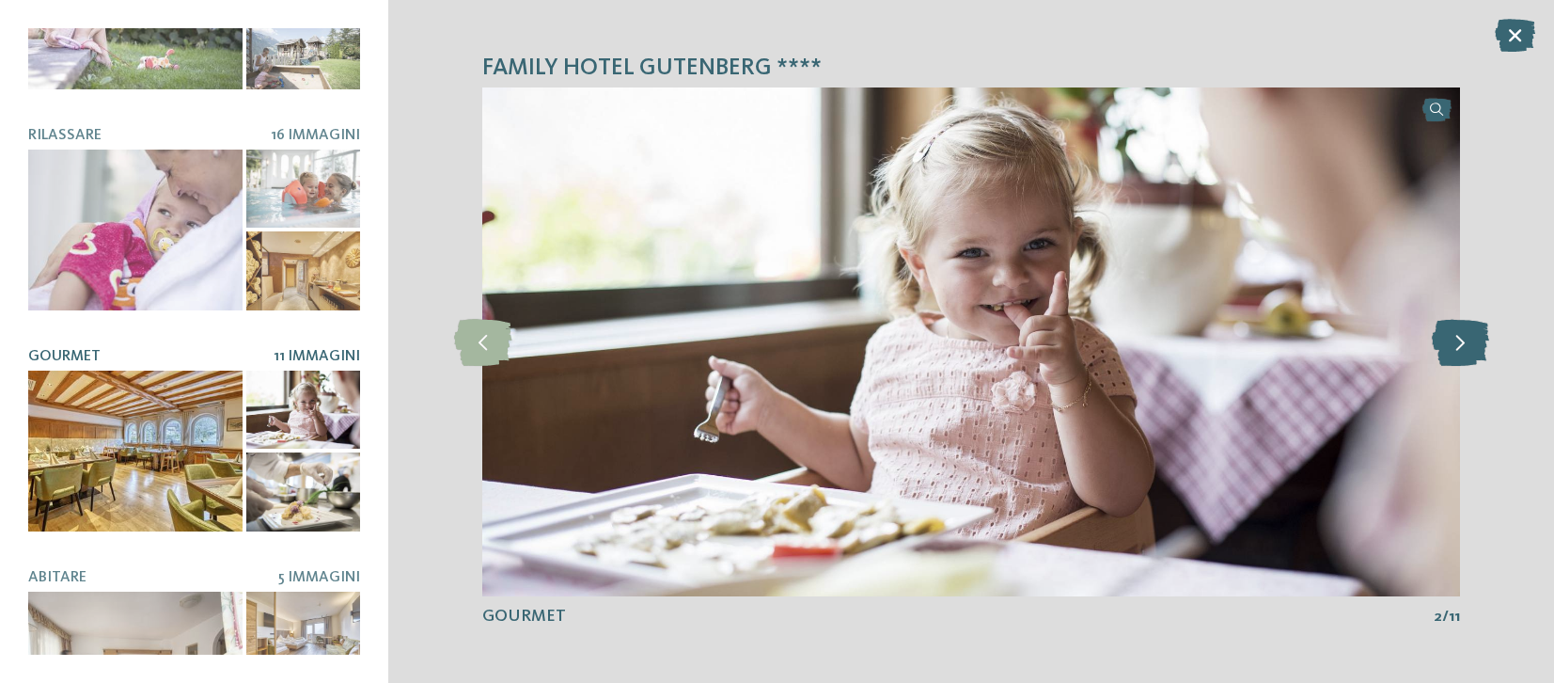
click at [1476, 342] on icon at bounding box center [1460, 341] width 57 height 47
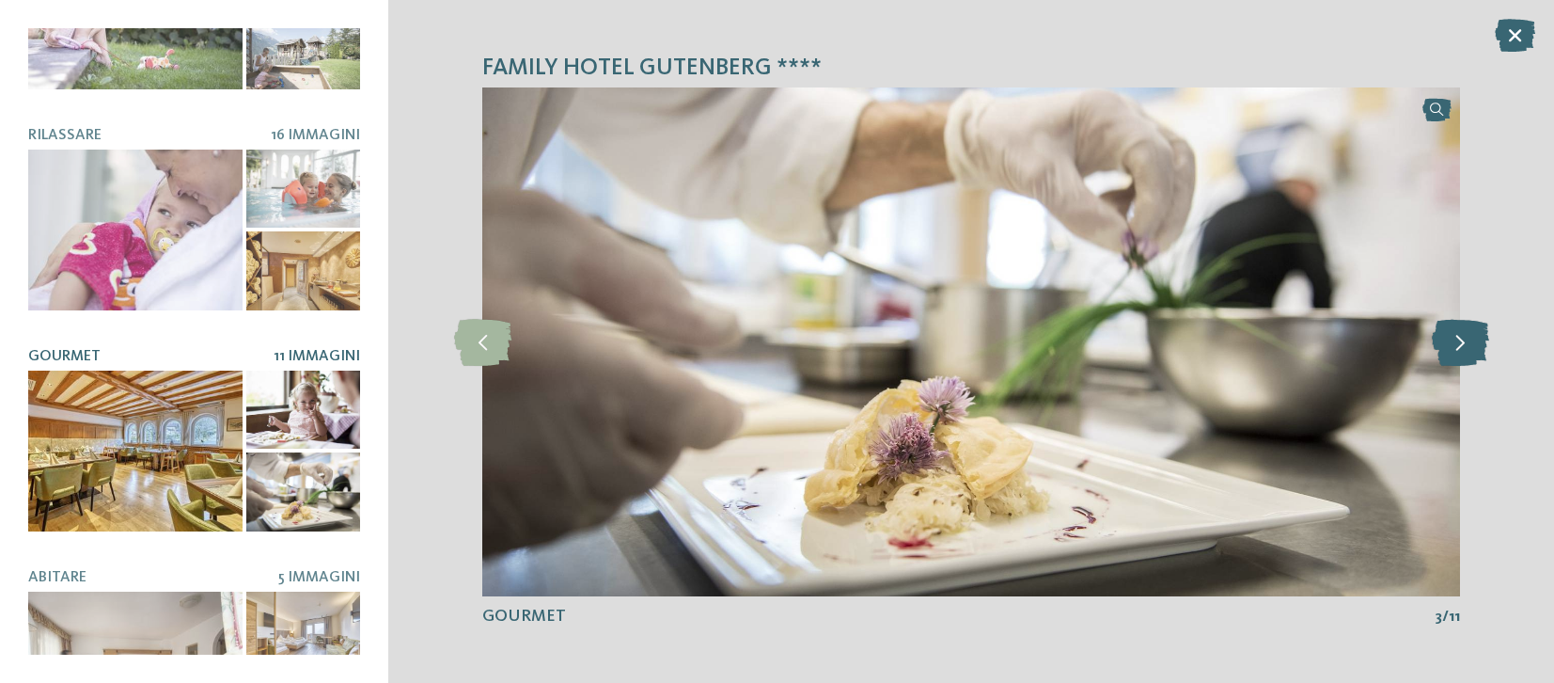
click at [1476, 342] on icon at bounding box center [1460, 341] width 57 height 47
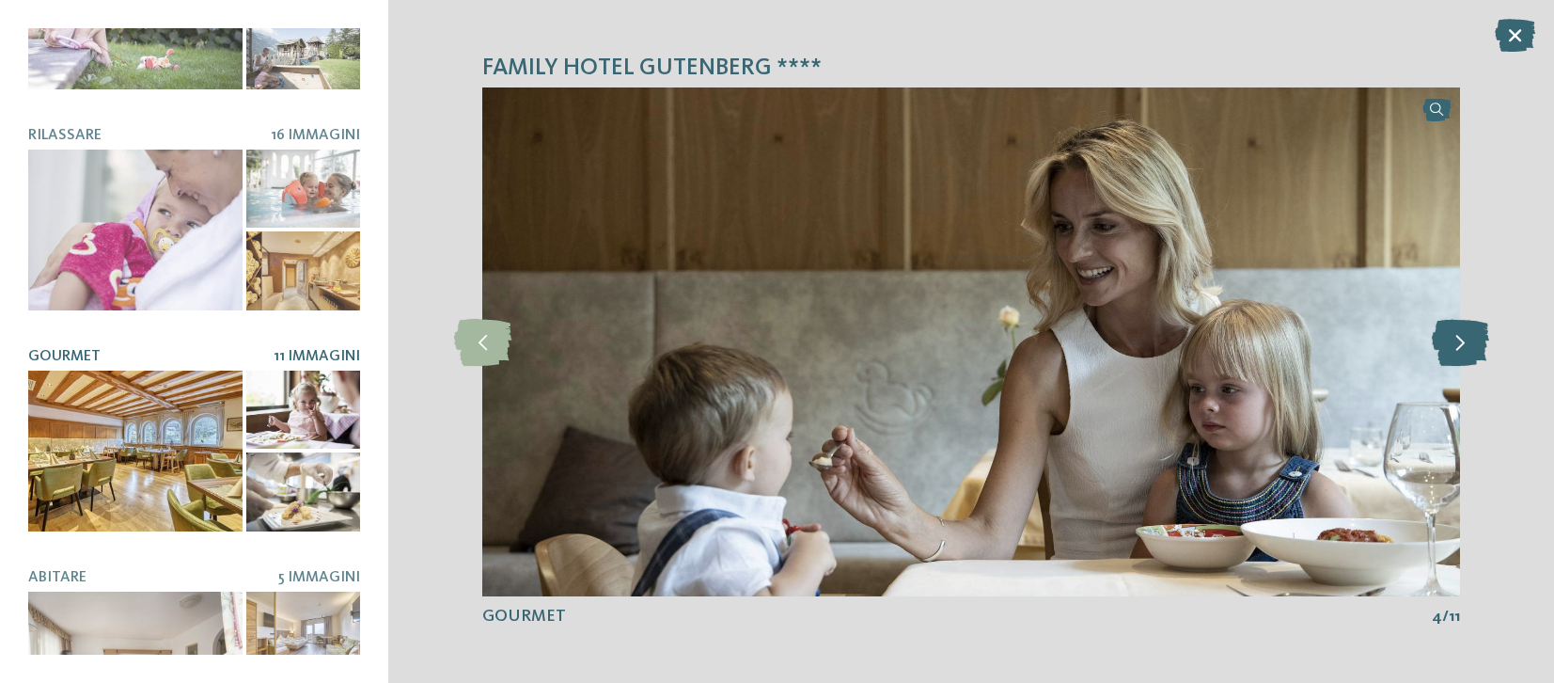
click at [1476, 342] on icon at bounding box center [1460, 341] width 57 height 47
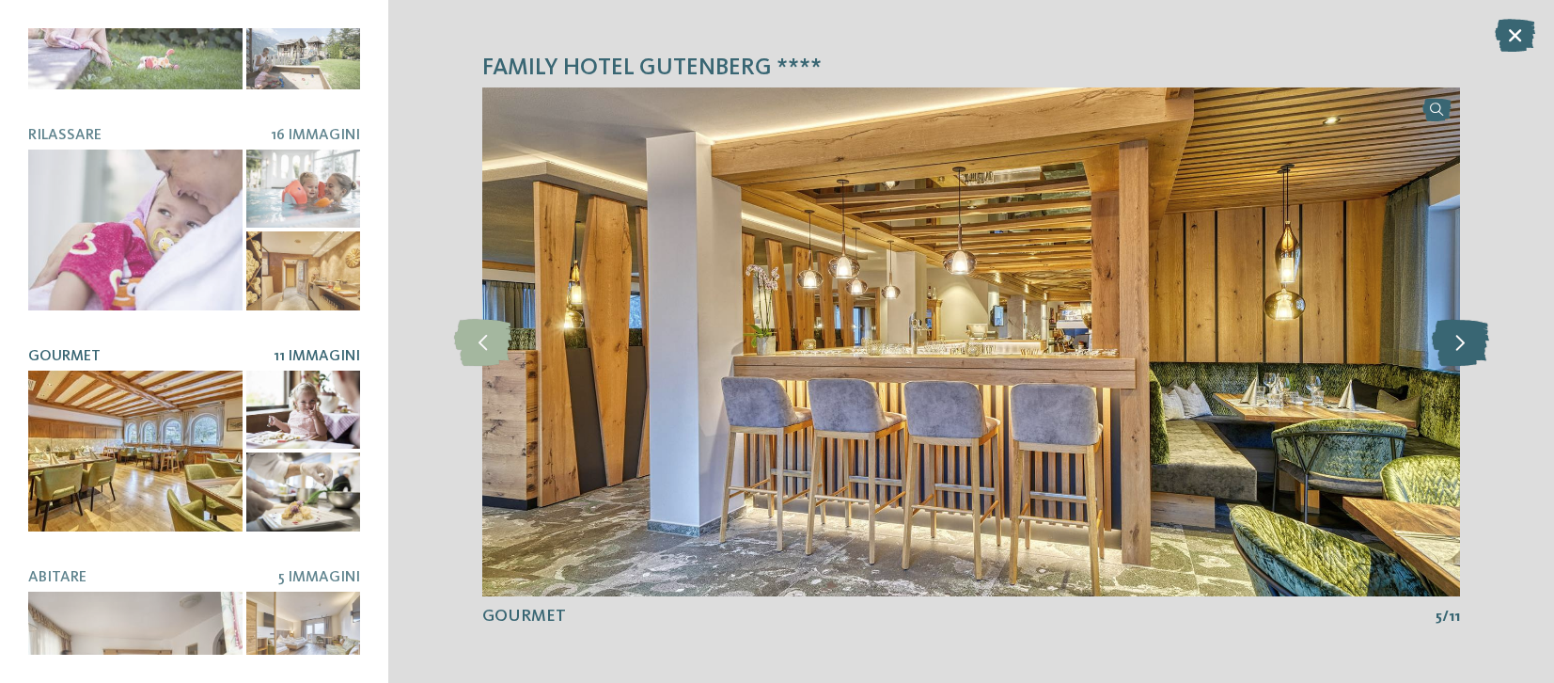
click at [1476, 342] on icon at bounding box center [1460, 341] width 57 height 47
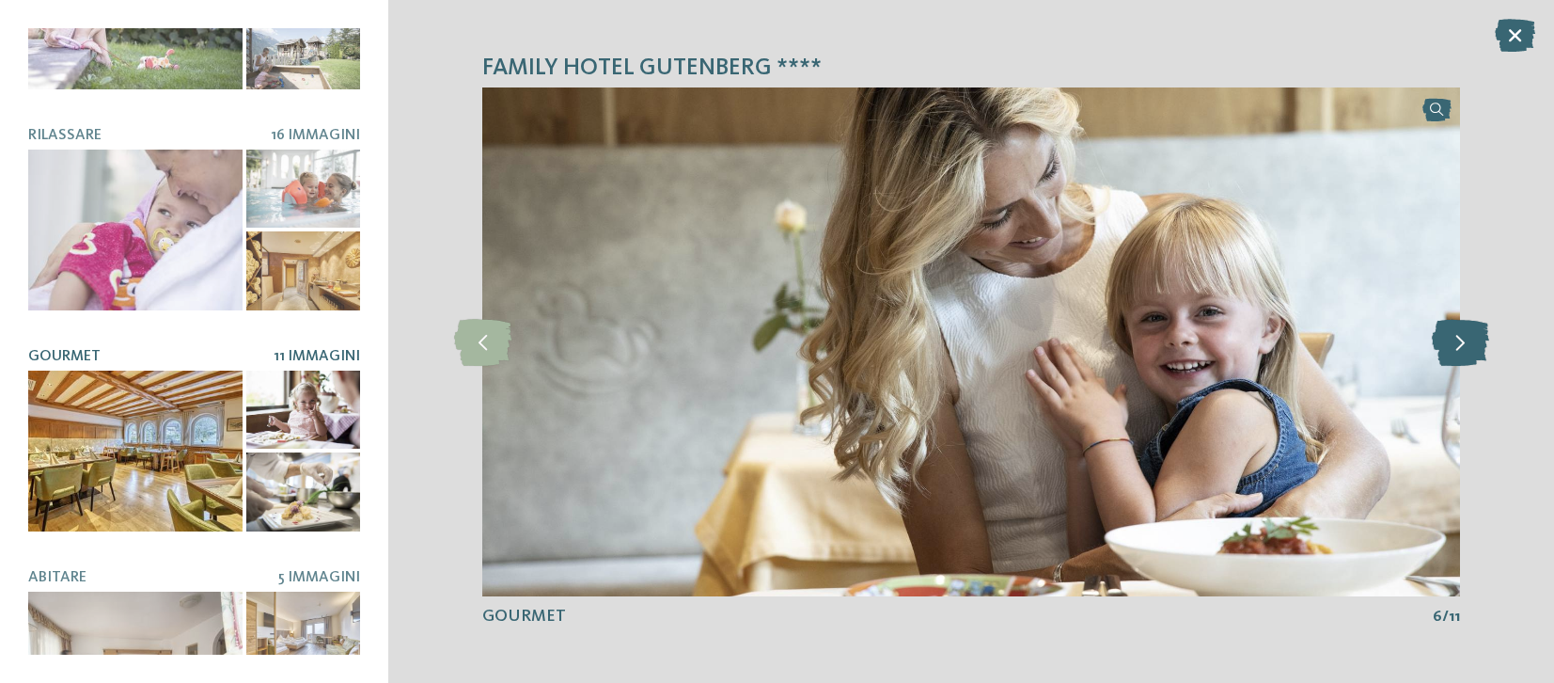
click at [1476, 342] on icon at bounding box center [1460, 341] width 57 height 47
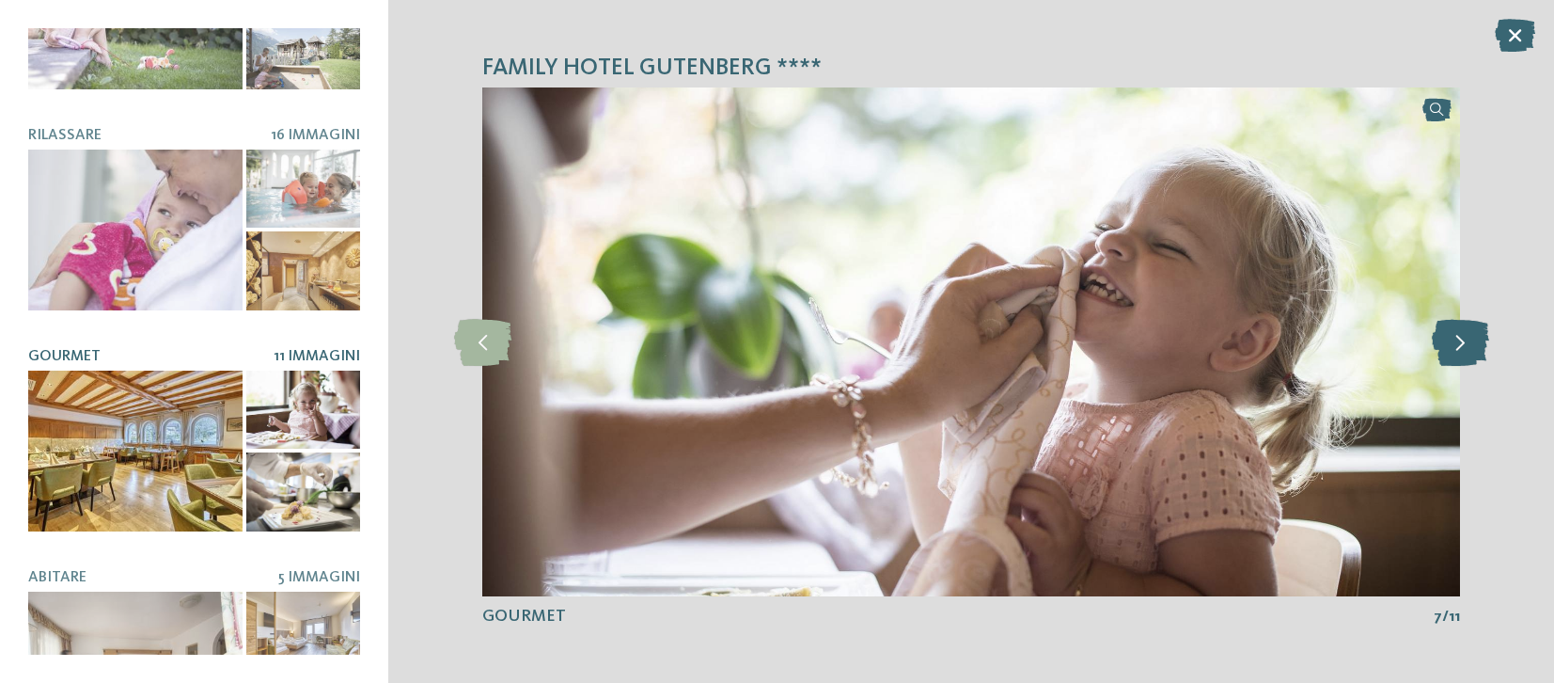
click at [1476, 342] on icon at bounding box center [1460, 341] width 57 height 47
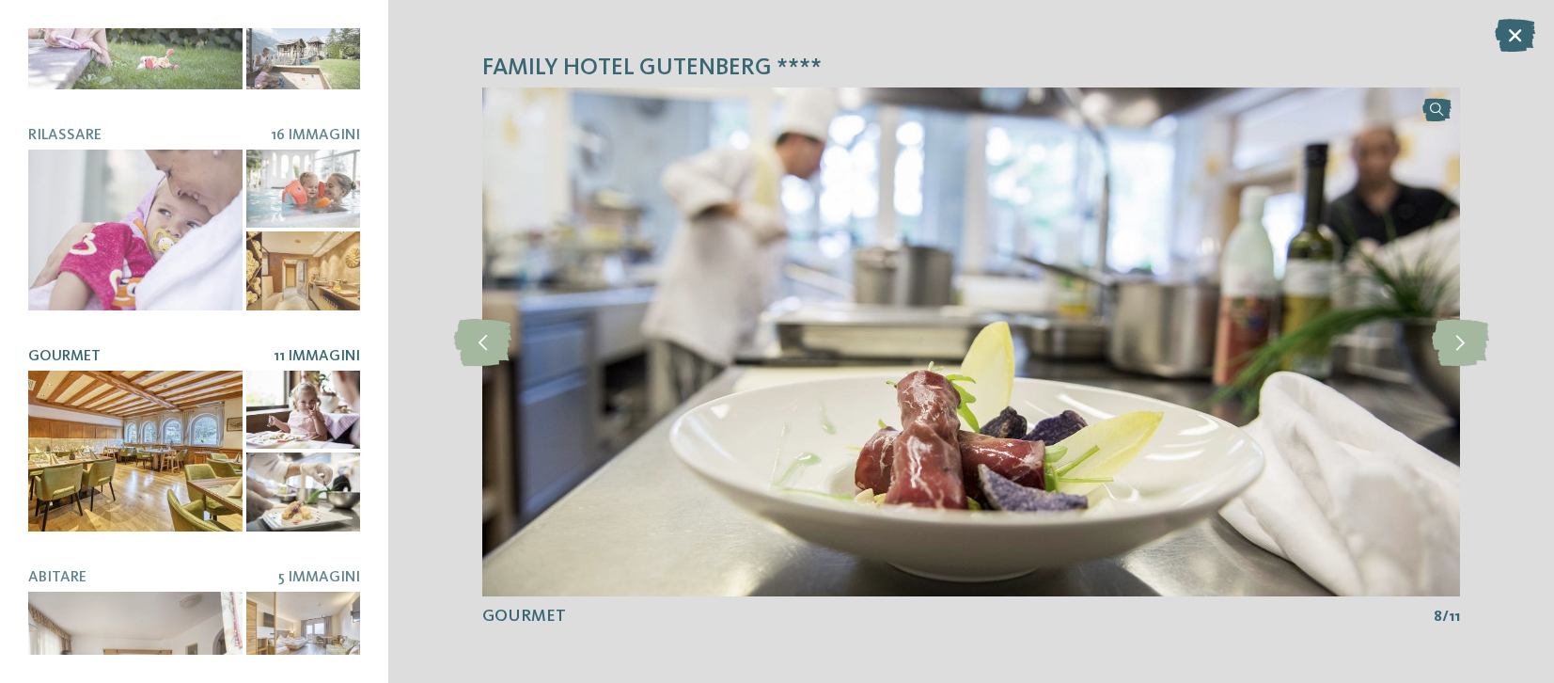
scroll to position [199, 0]
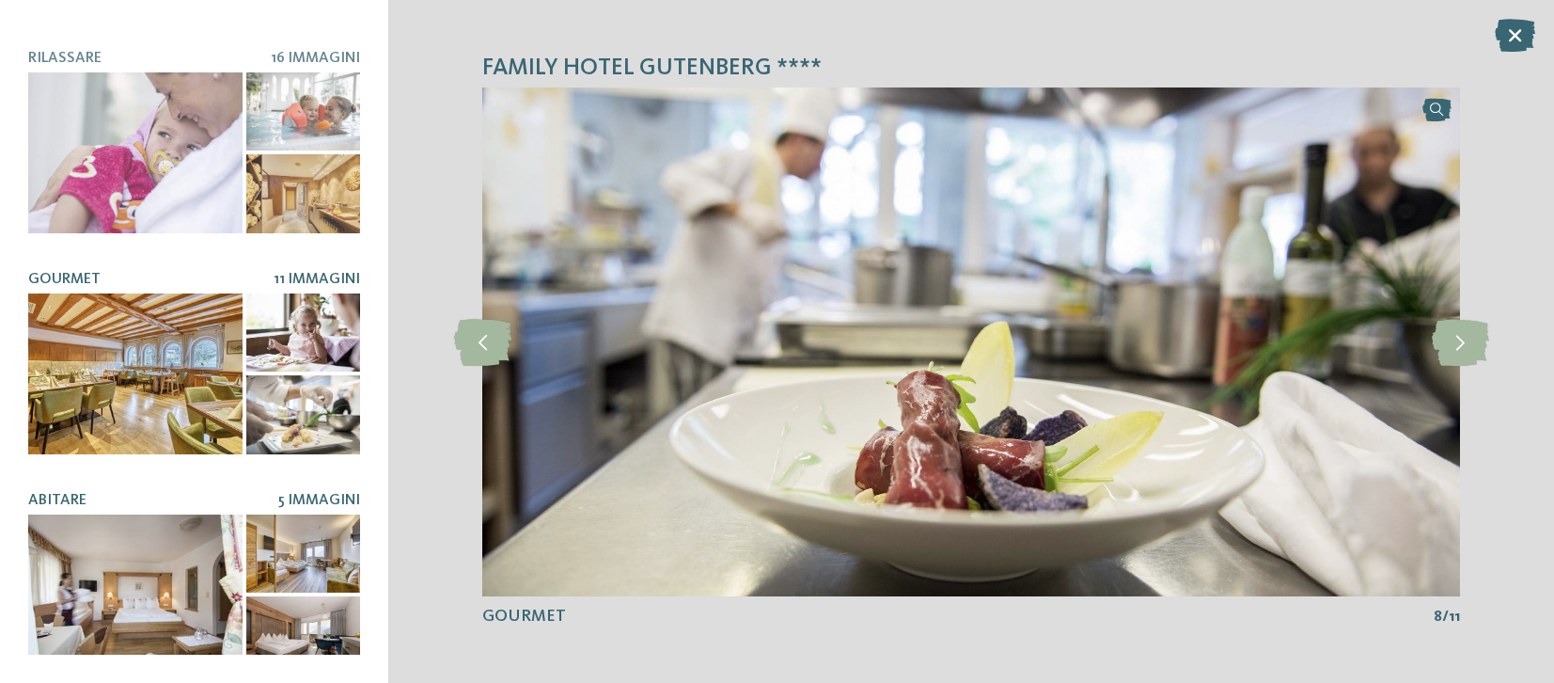
click at [302, 535] on div at bounding box center [303, 553] width 115 height 78
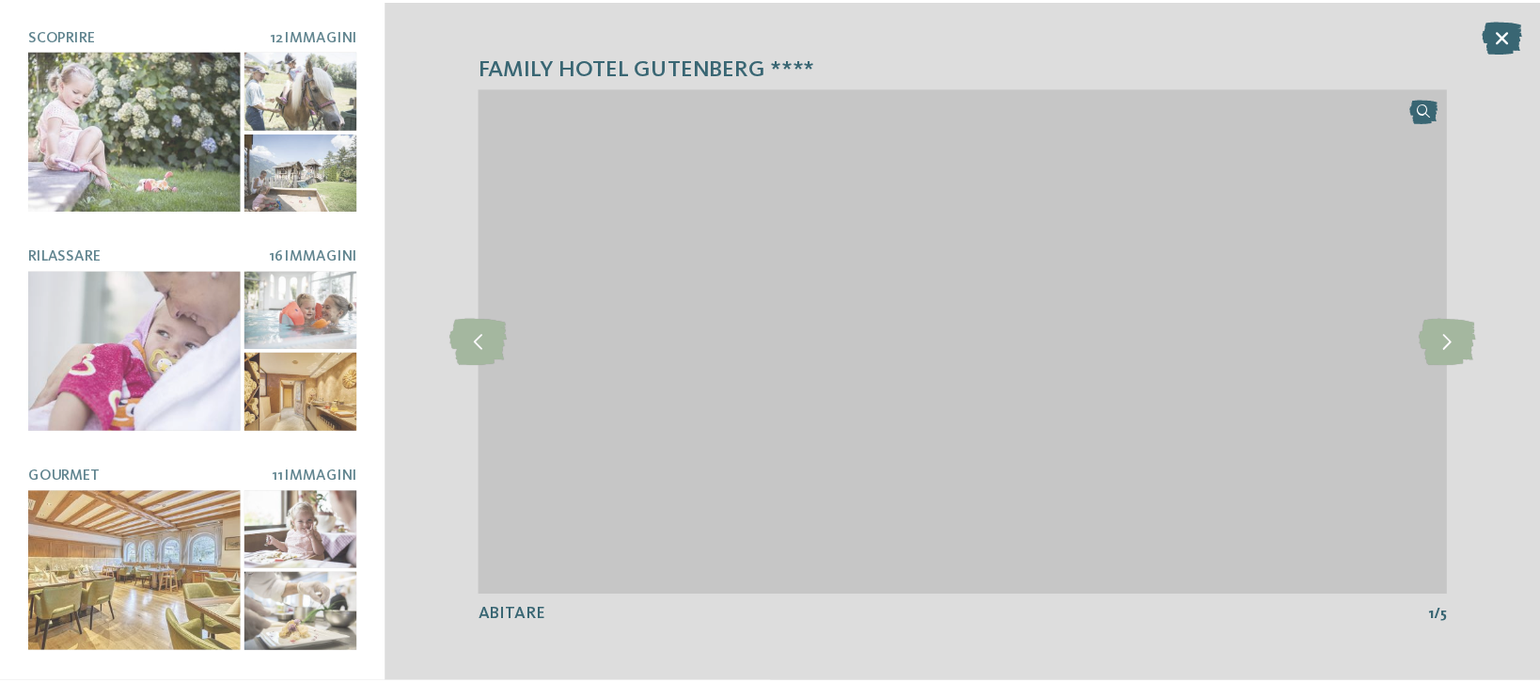
scroll to position [0, 0]
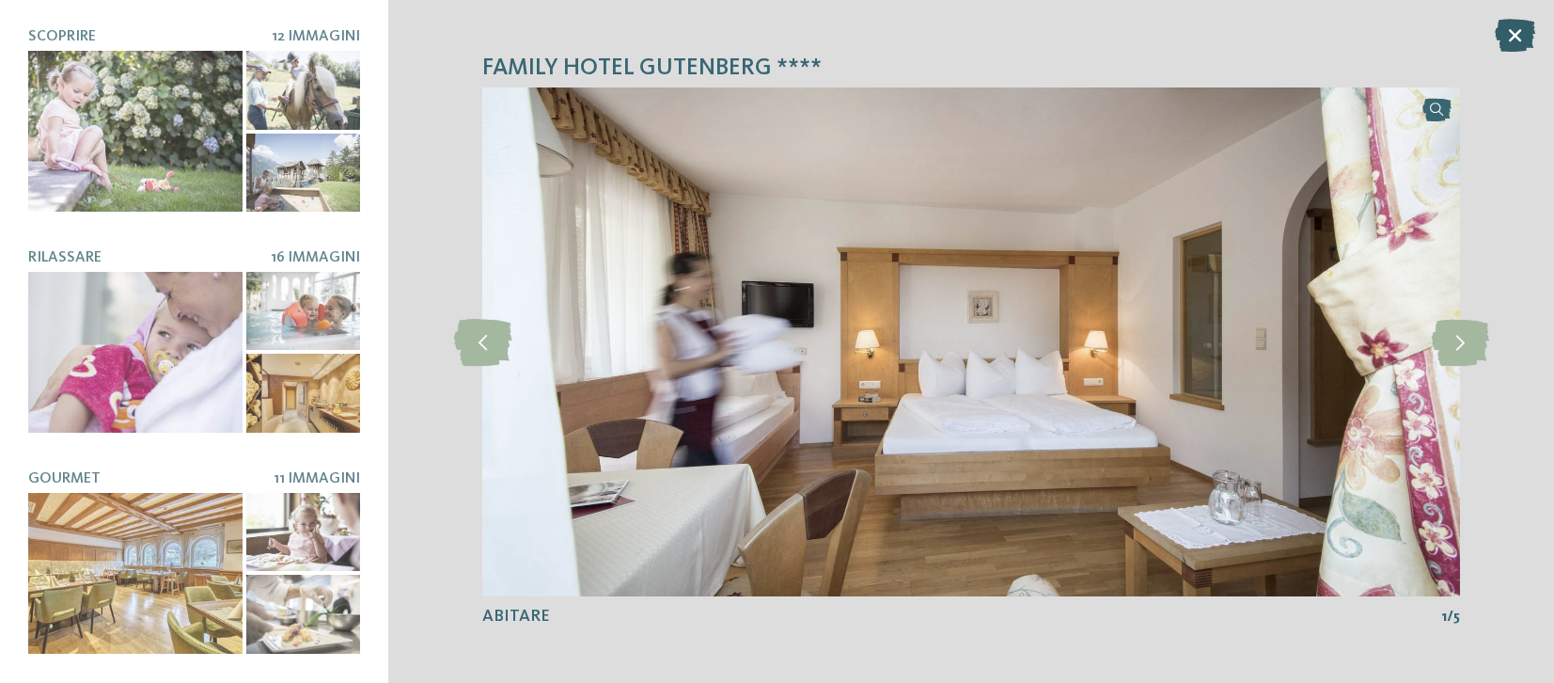
click at [1521, 38] on icon at bounding box center [1515, 35] width 40 height 33
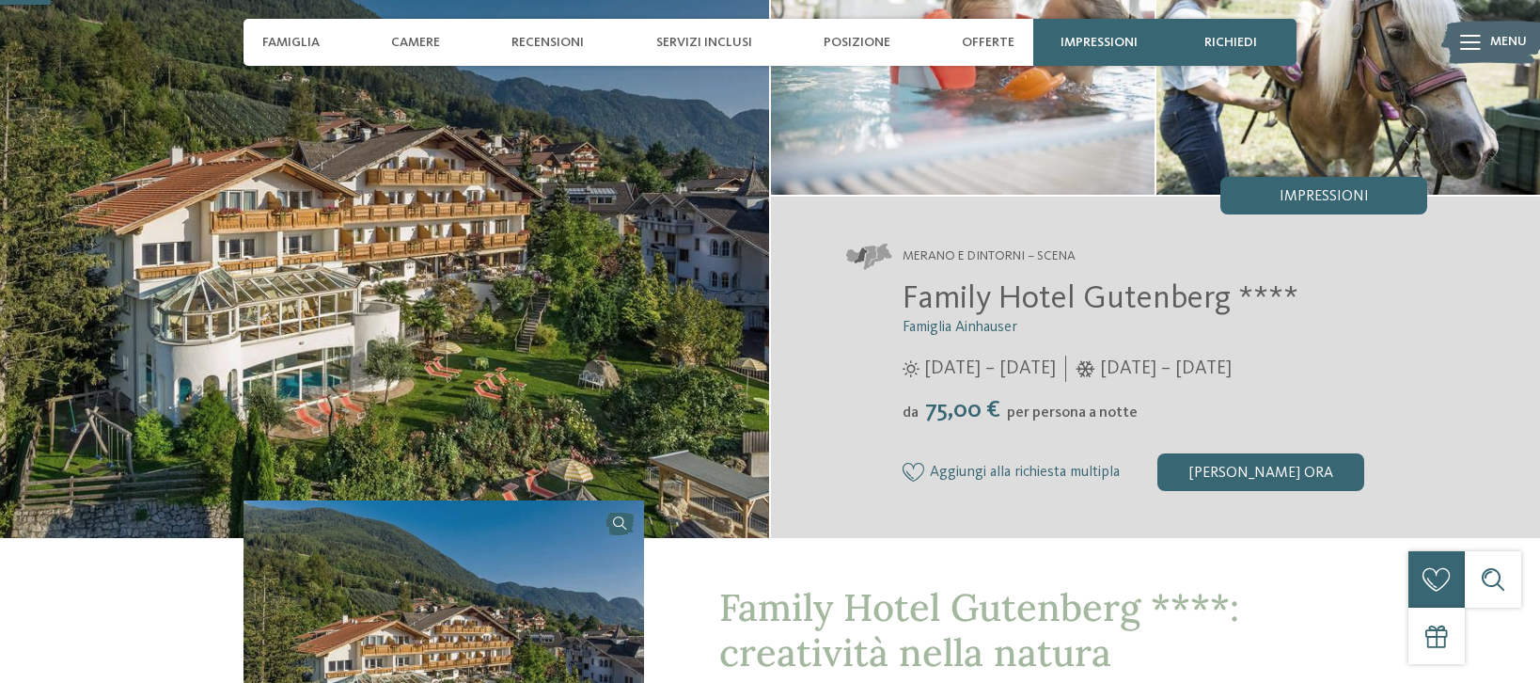
scroll to position [193, 0]
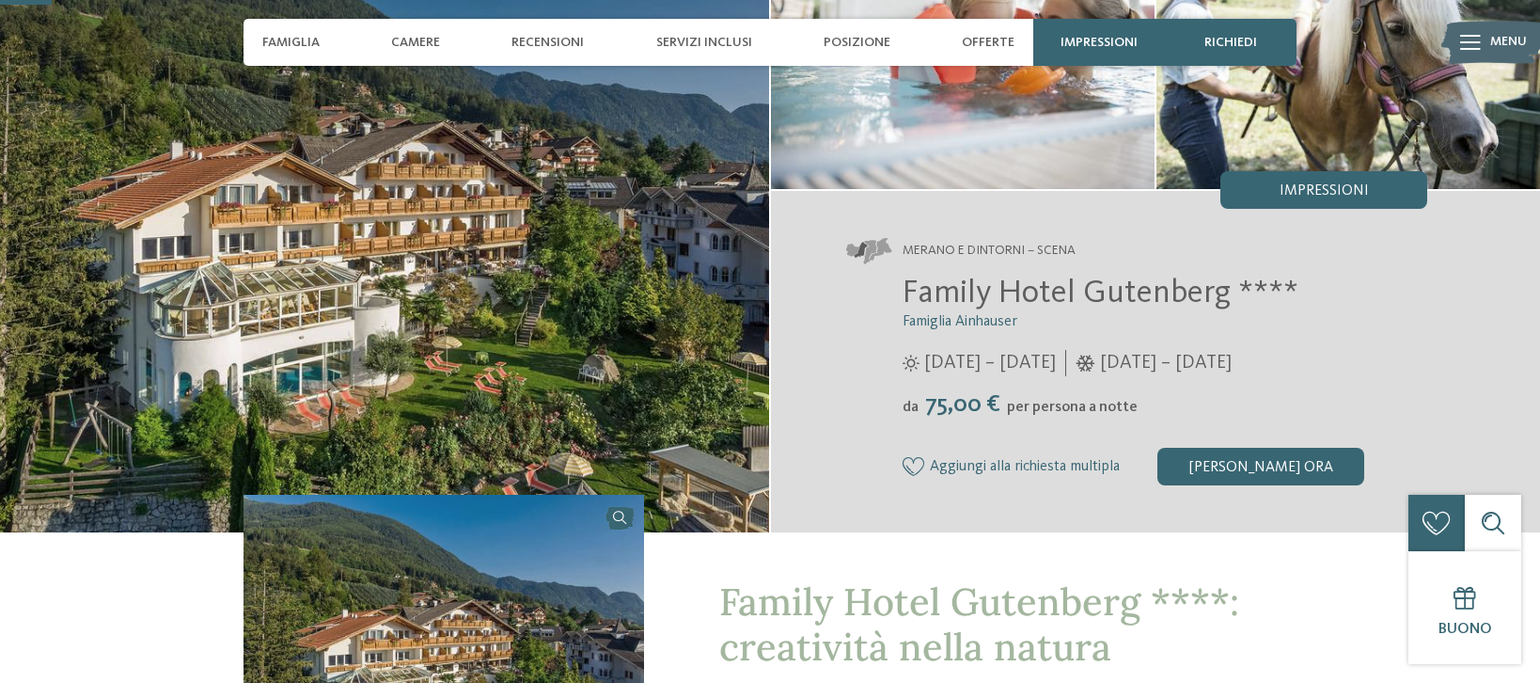
click at [943, 403] on span "75,00 €" at bounding box center [962, 404] width 85 height 24
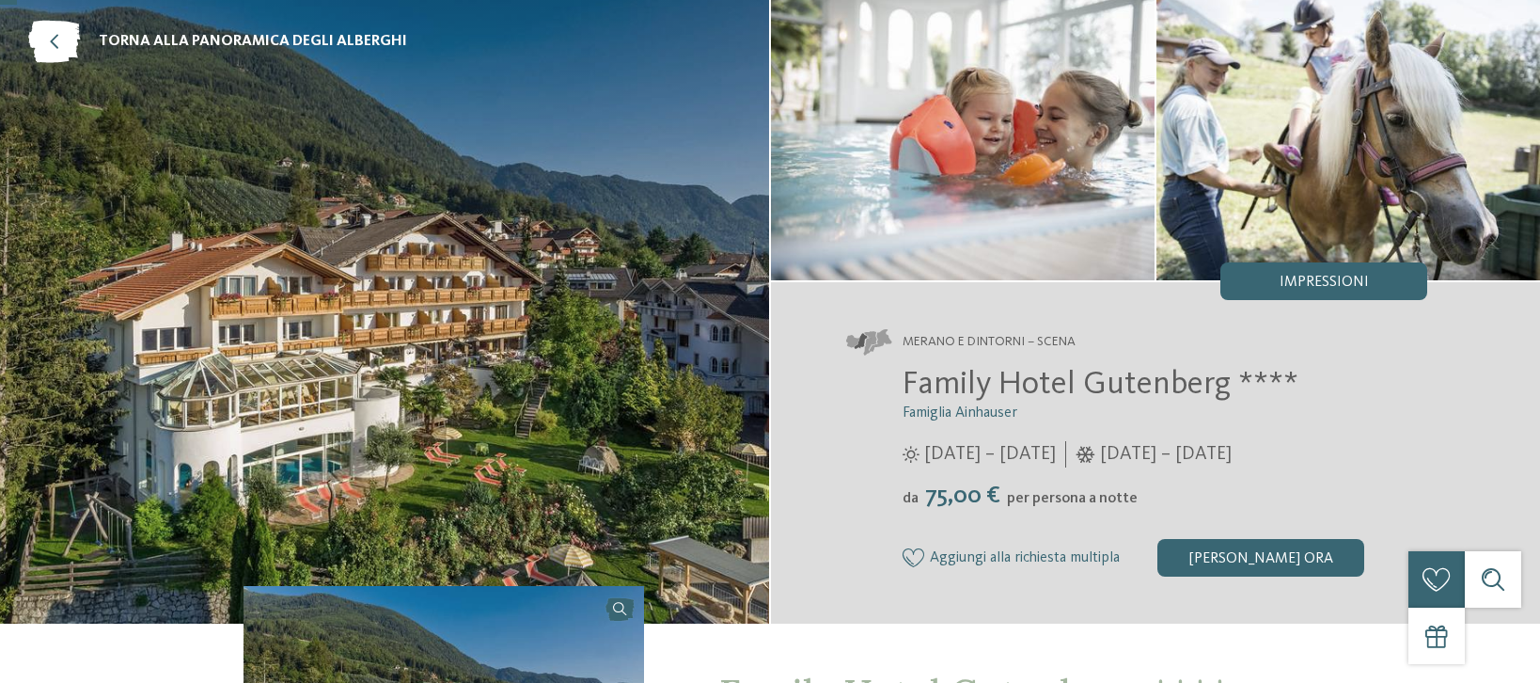
scroll to position [0, 0]
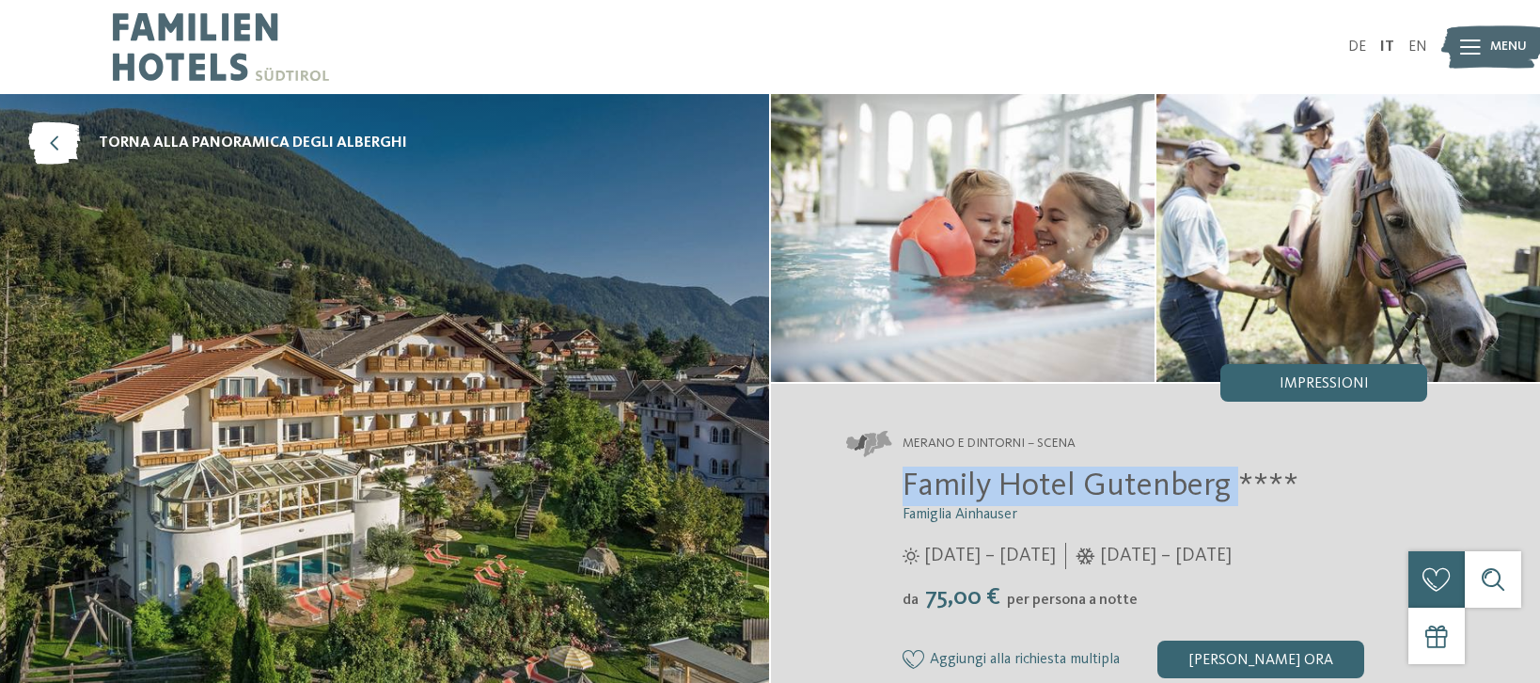
drag, startPoint x: 905, startPoint y: 481, endPoint x: 1236, endPoint y: 498, distance: 331.4
click at [1236, 498] on span "Family Hotel Gutenberg ****" at bounding box center [1101, 485] width 396 height 33
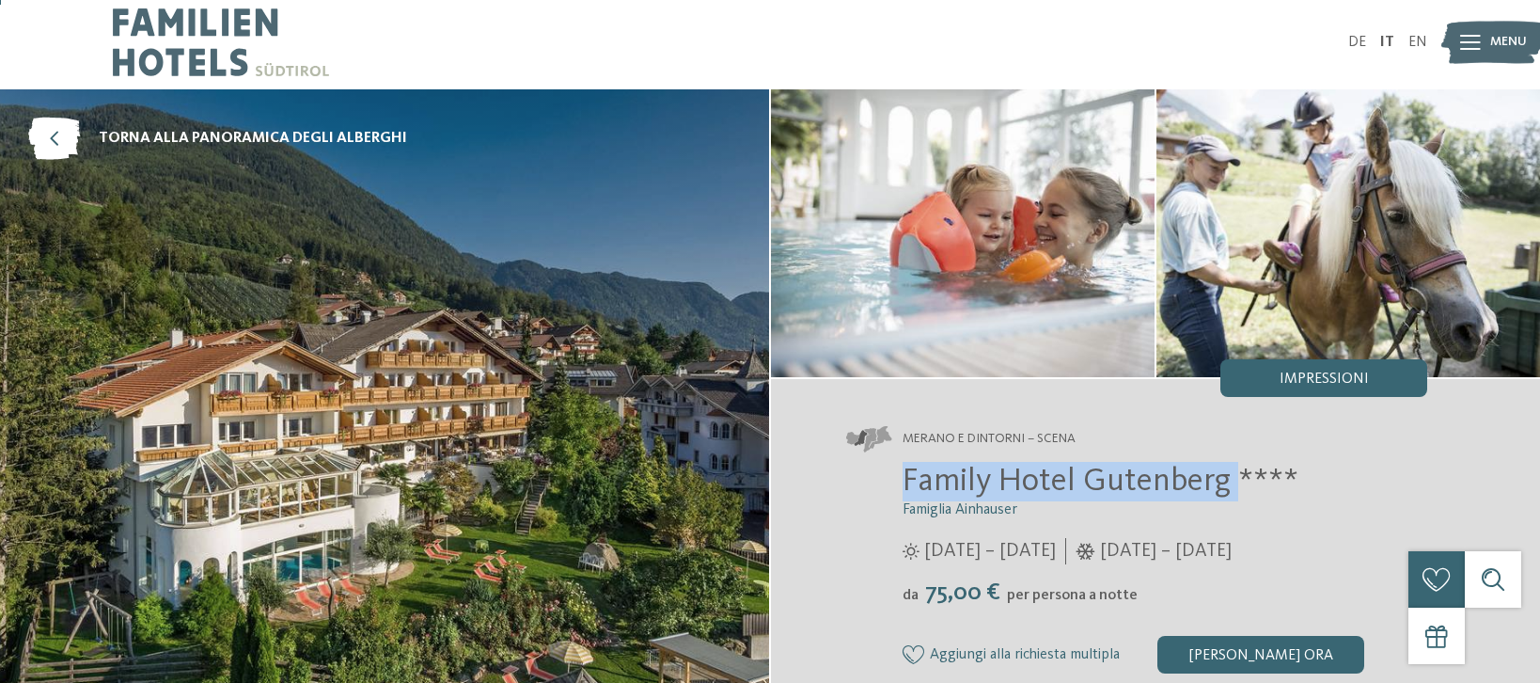
copy span "Family Hotel Gutenberg"
